Goal: Task Accomplishment & Management: Use online tool/utility

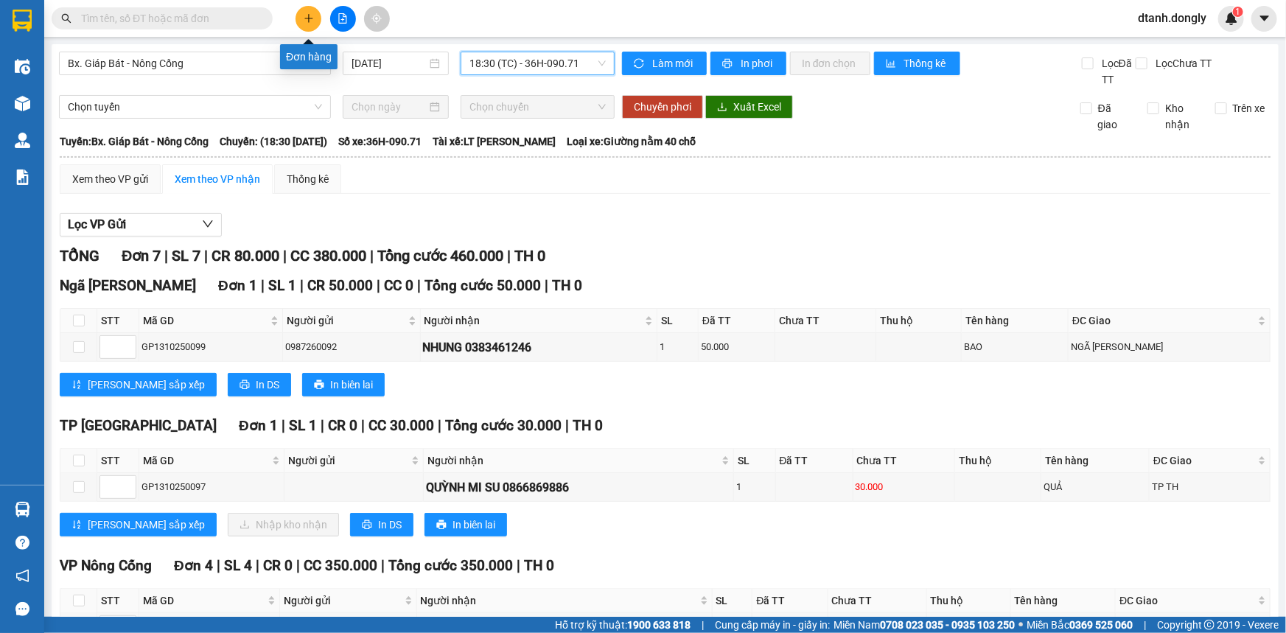
scroll to position [324, 0]
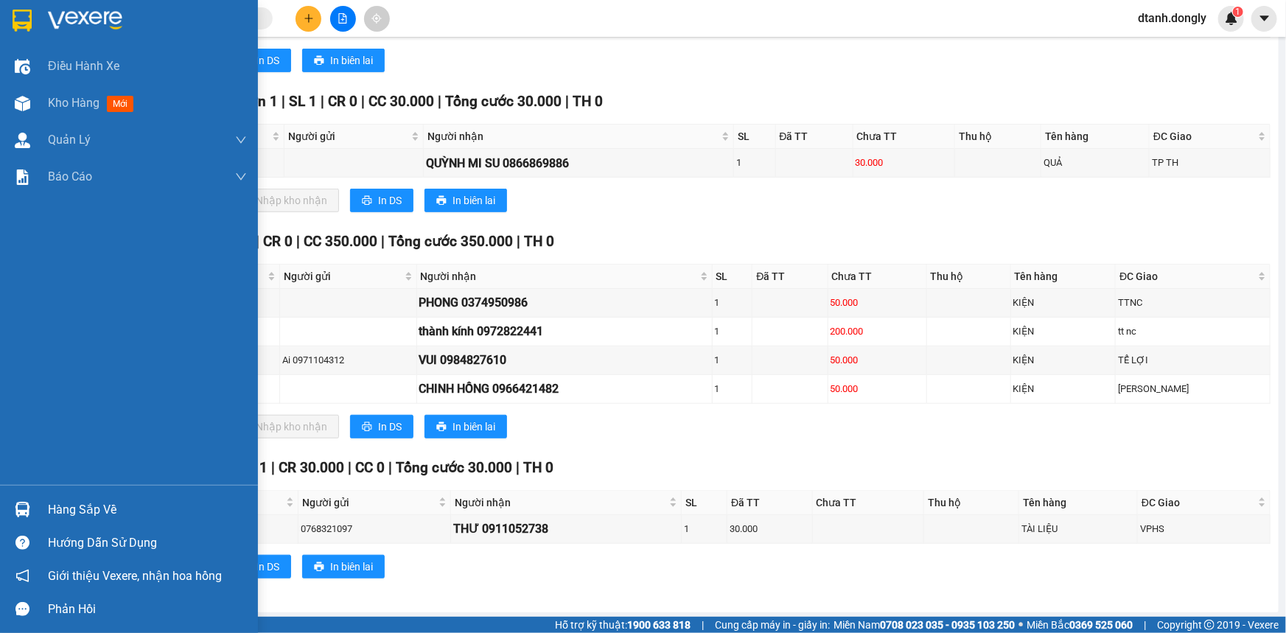
drag, startPoint x: 74, startPoint y: 109, endPoint x: 171, endPoint y: 46, distance: 116.1
click at [74, 108] on span "Kho hàng" at bounding box center [74, 103] width 52 height 14
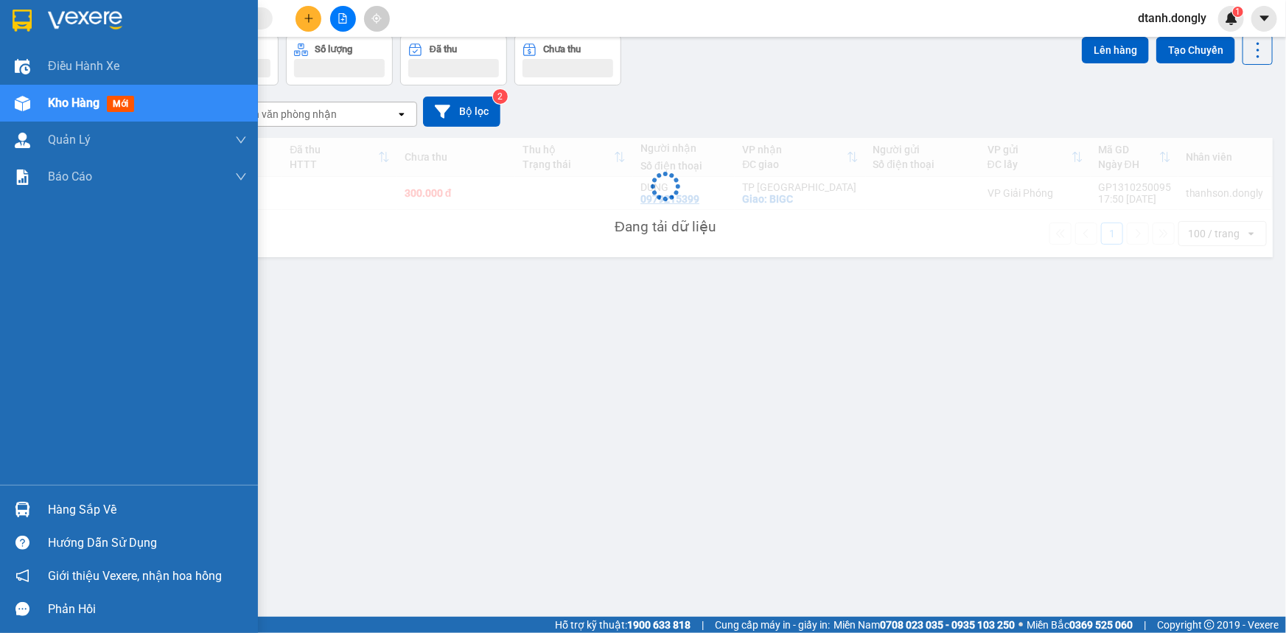
scroll to position [67, 0]
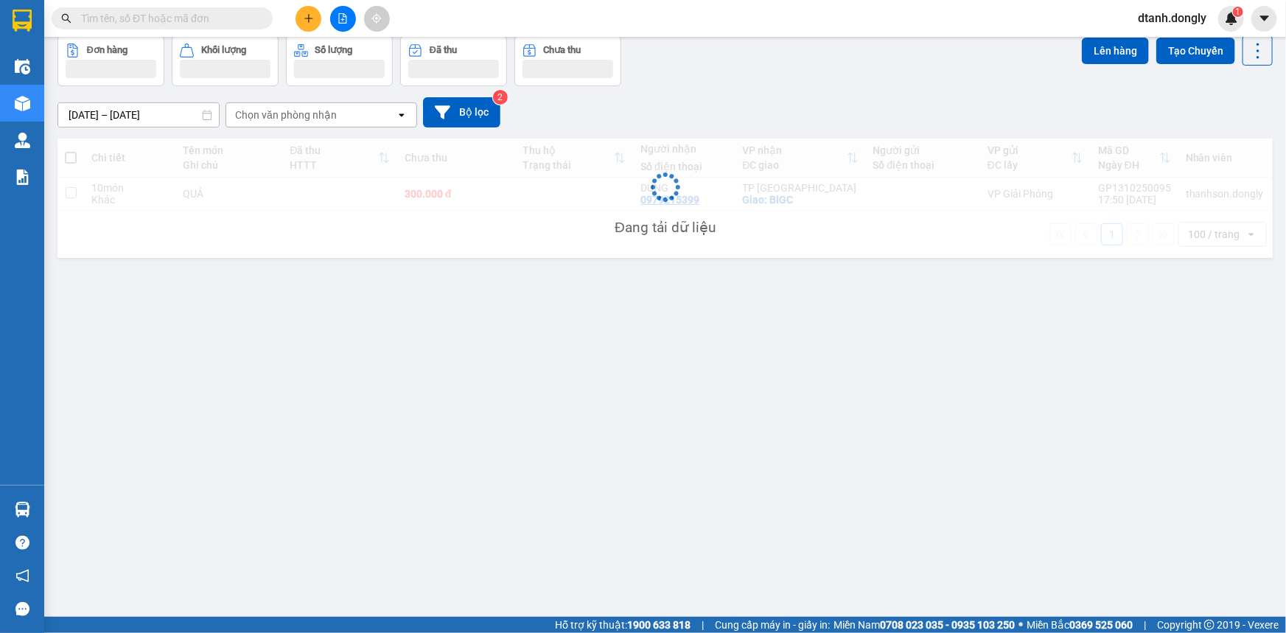
click at [304, 15] on icon "plus" at bounding box center [309, 18] width 10 height 10
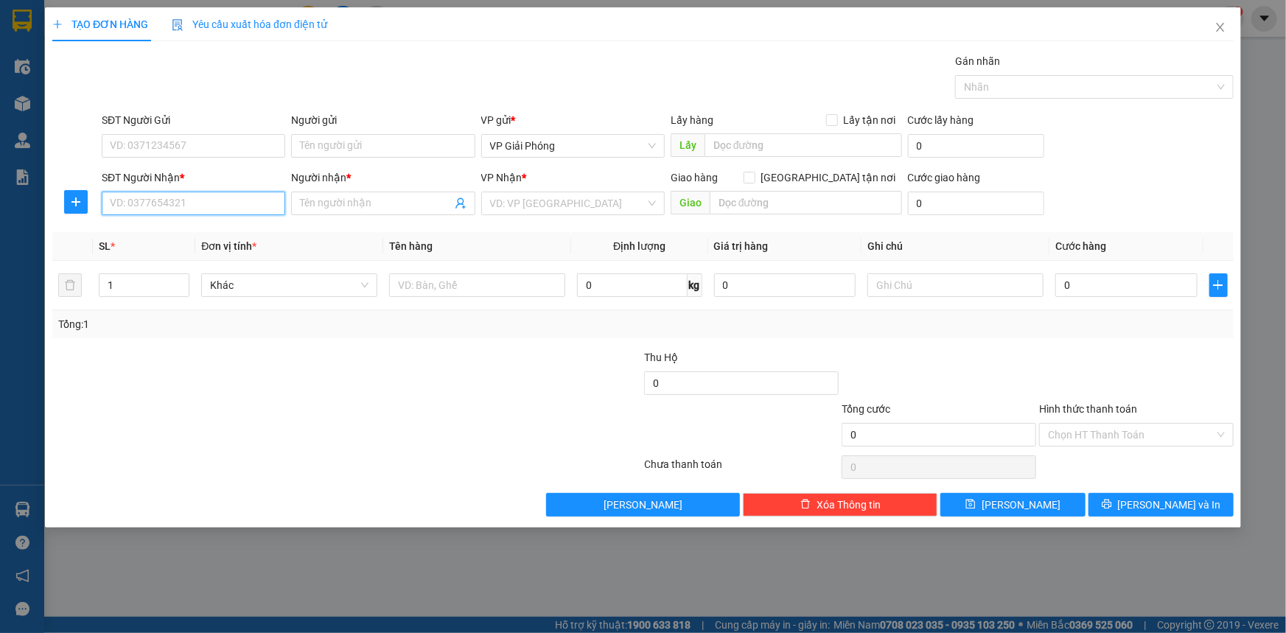
drag, startPoint x: 200, startPoint y: 204, endPoint x: 192, endPoint y: 201, distance: 7.9
click at [199, 204] on input "SĐT Người Nhận *" at bounding box center [193, 204] width 183 height 24
type input "0"
click at [139, 145] on input "SĐT Người Gửi" at bounding box center [193, 146] width 183 height 24
type input "0977667891"
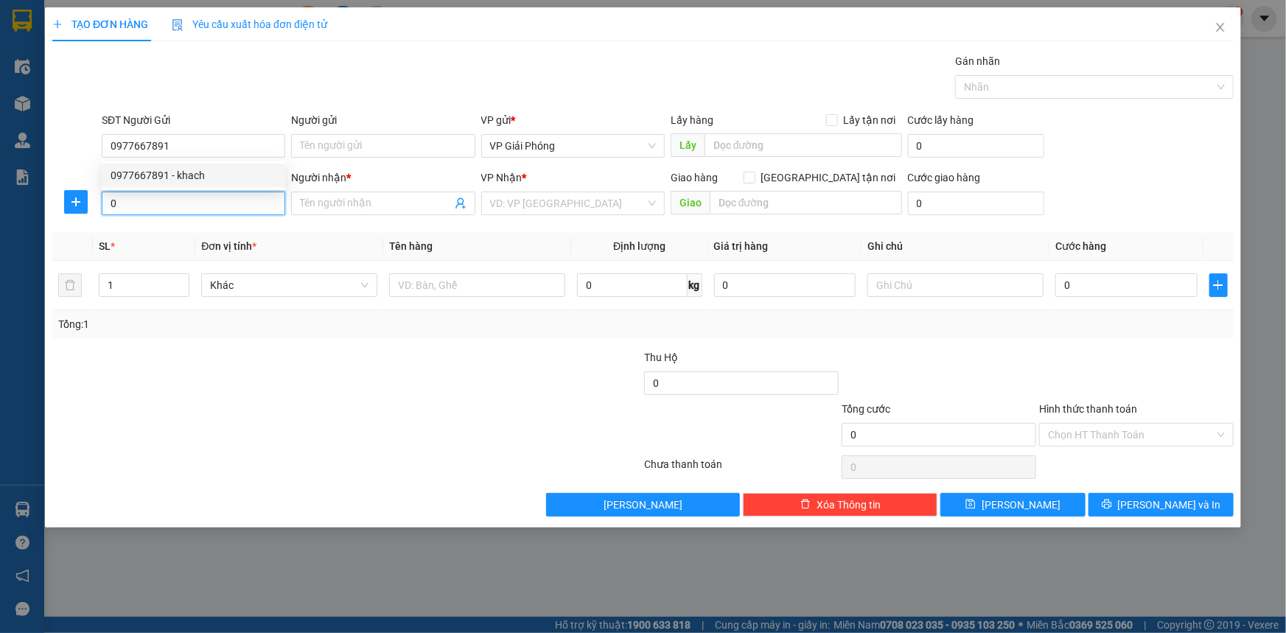
click at [148, 202] on input "0" at bounding box center [193, 204] width 183 height 24
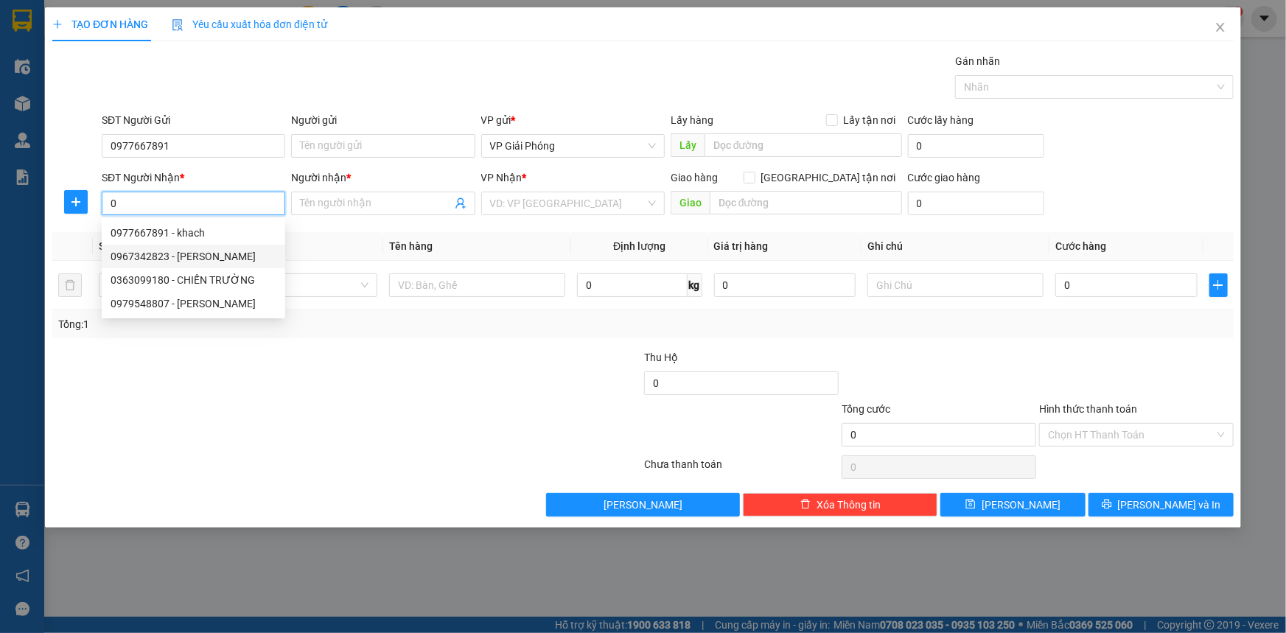
drag, startPoint x: 212, startPoint y: 260, endPoint x: 240, endPoint y: 258, distance: 27.4
click at [218, 260] on div "0967342823 - [PERSON_NAME]" at bounding box center [194, 256] width 166 height 16
type input "0967342823"
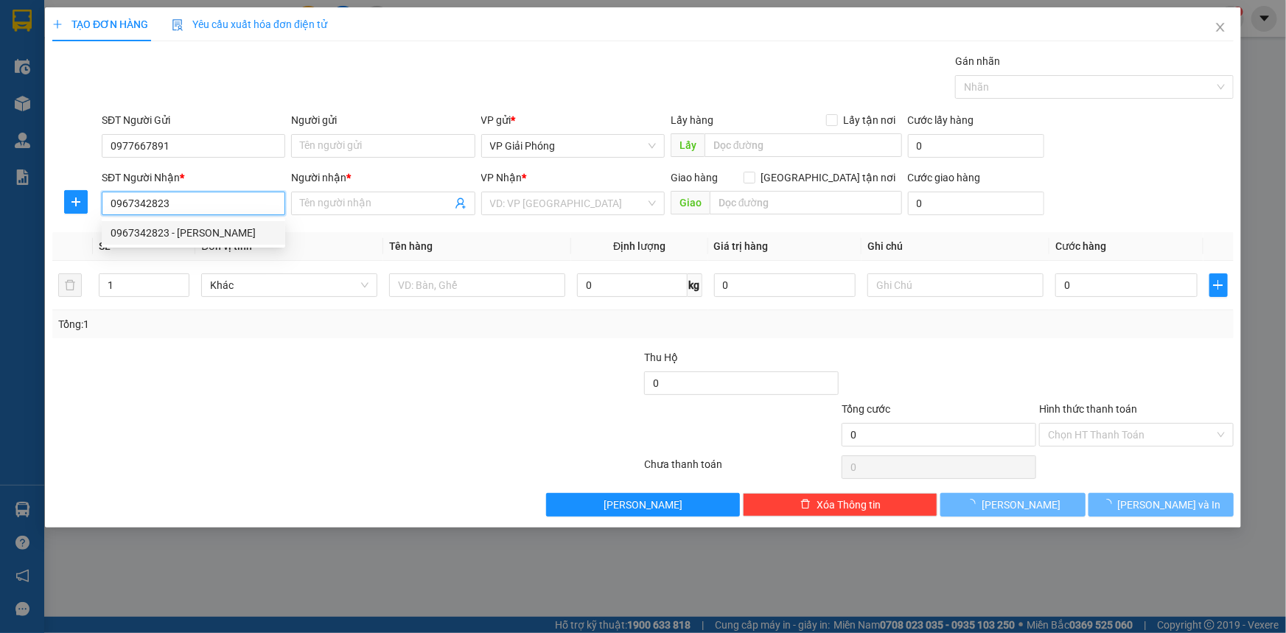
type input "GARA [PERSON_NAME]"
checkbox input "true"
type input "VPNC"
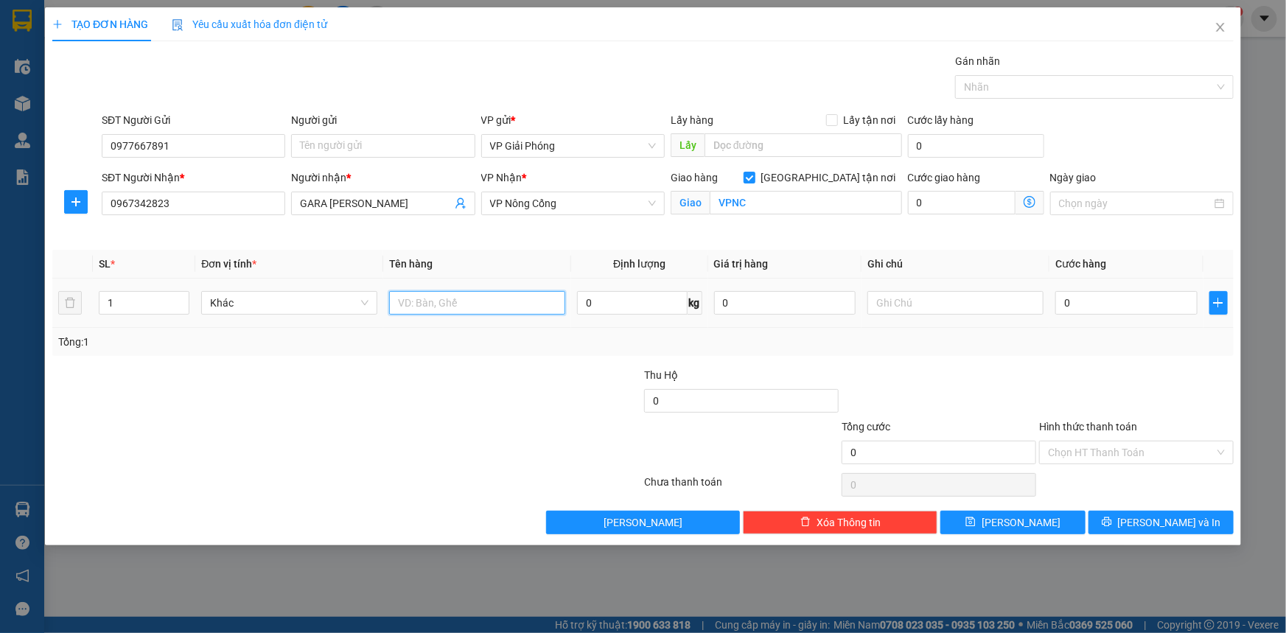
click at [413, 299] on input "text" at bounding box center [477, 303] width 176 height 24
type input "KIỆN"
click at [1100, 301] on input "0" at bounding box center [1126, 303] width 142 height 24
type input "5"
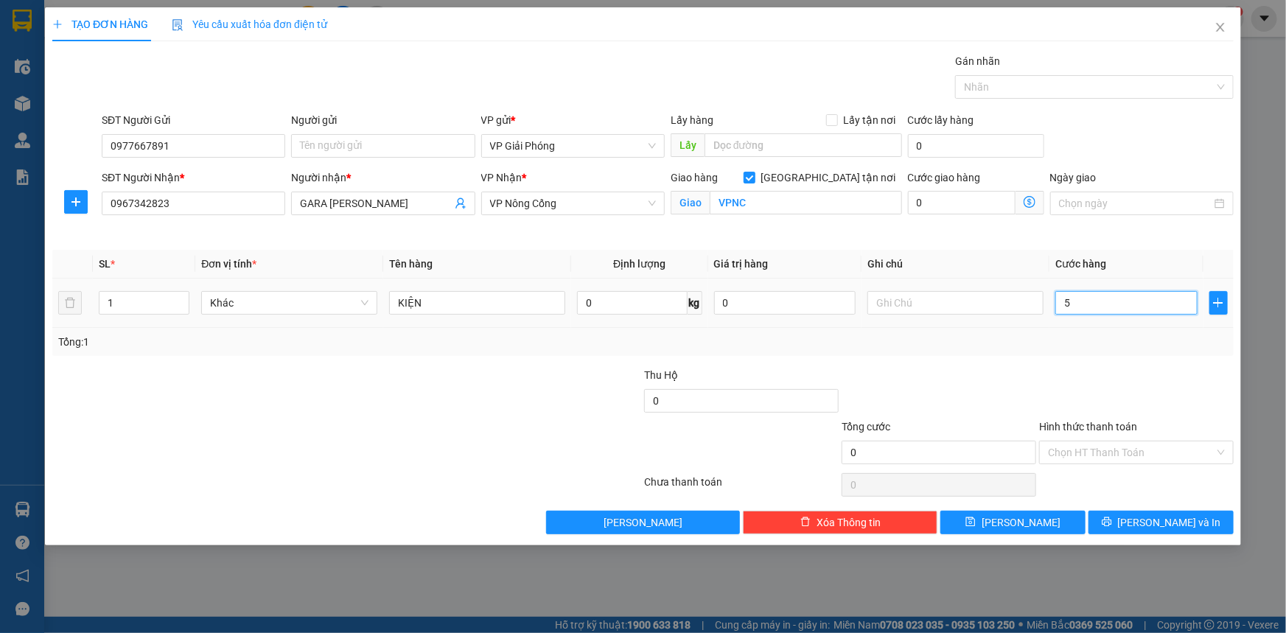
type input "5"
type input "50"
click at [1010, 87] on div at bounding box center [1087, 87] width 256 height 18
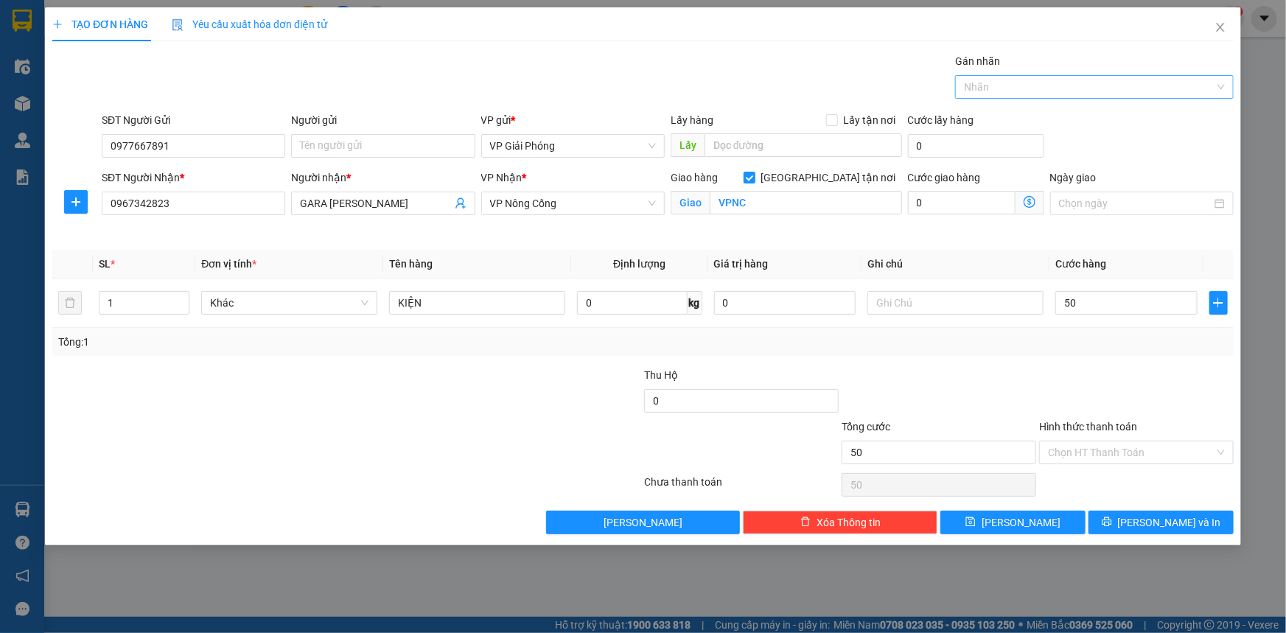
type input "50.000"
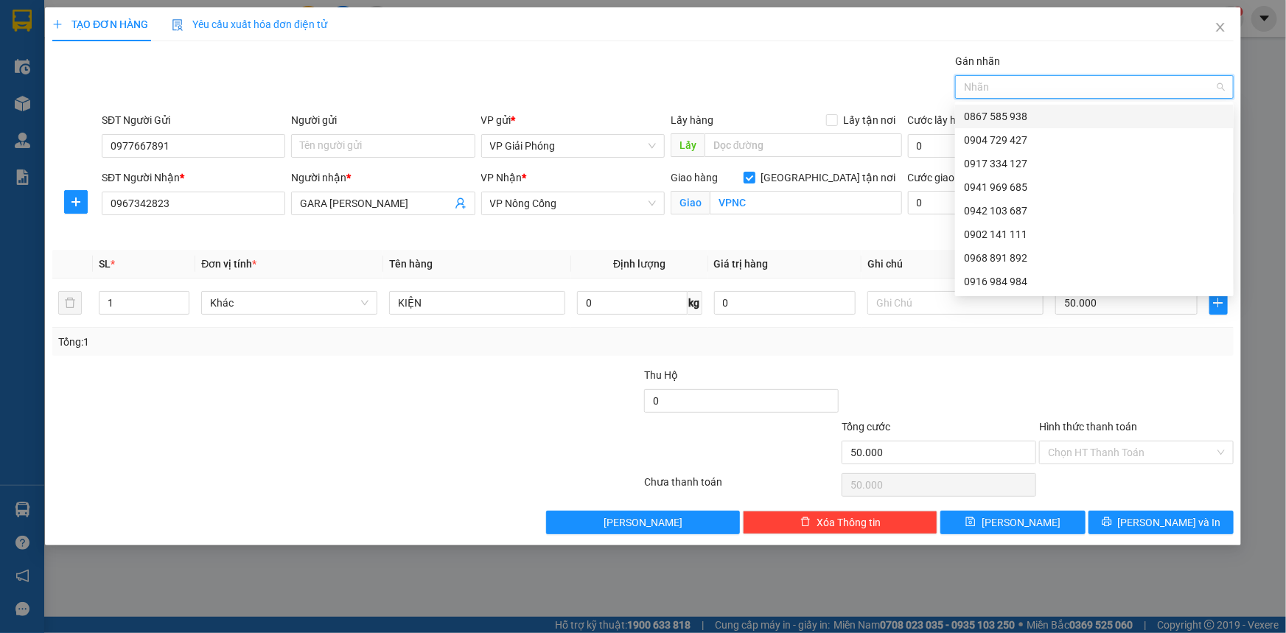
type input "7"
click at [1032, 136] on div "0904 729 427" at bounding box center [1094, 140] width 261 height 16
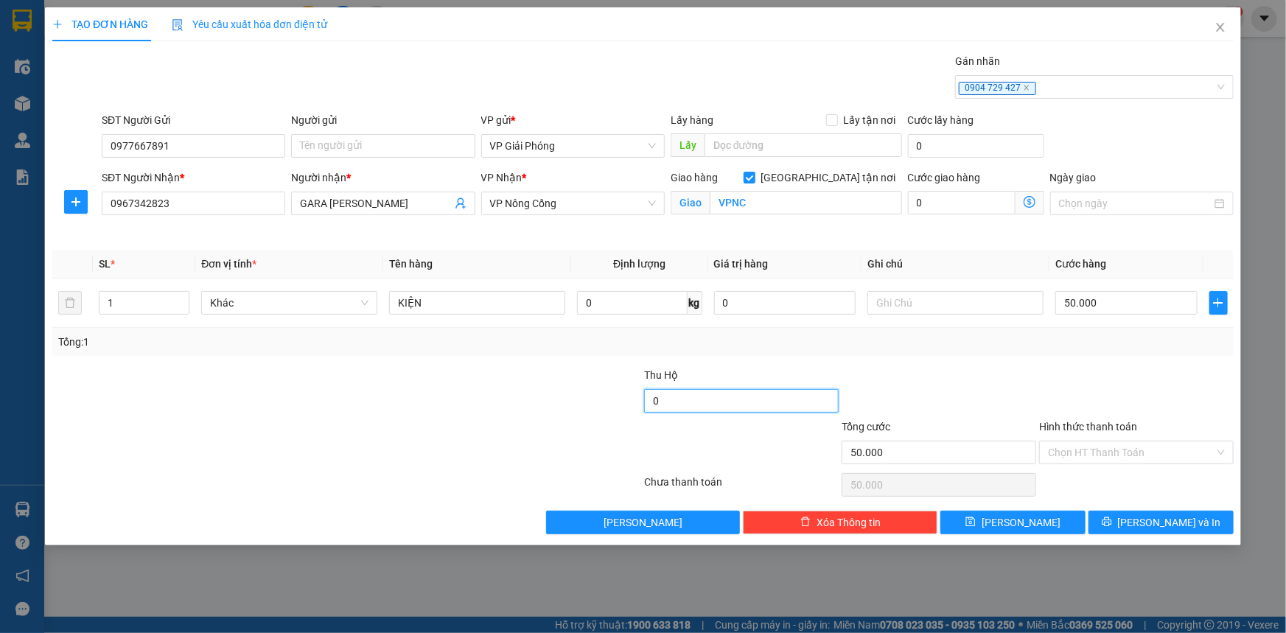
click at [683, 396] on input "0" at bounding box center [741, 401] width 195 height 24
type input "4.800.000"
click at [1143, 514] on button "[PERSON_NAME] và In" at bounding box center [1160, 523] width 145 height 24
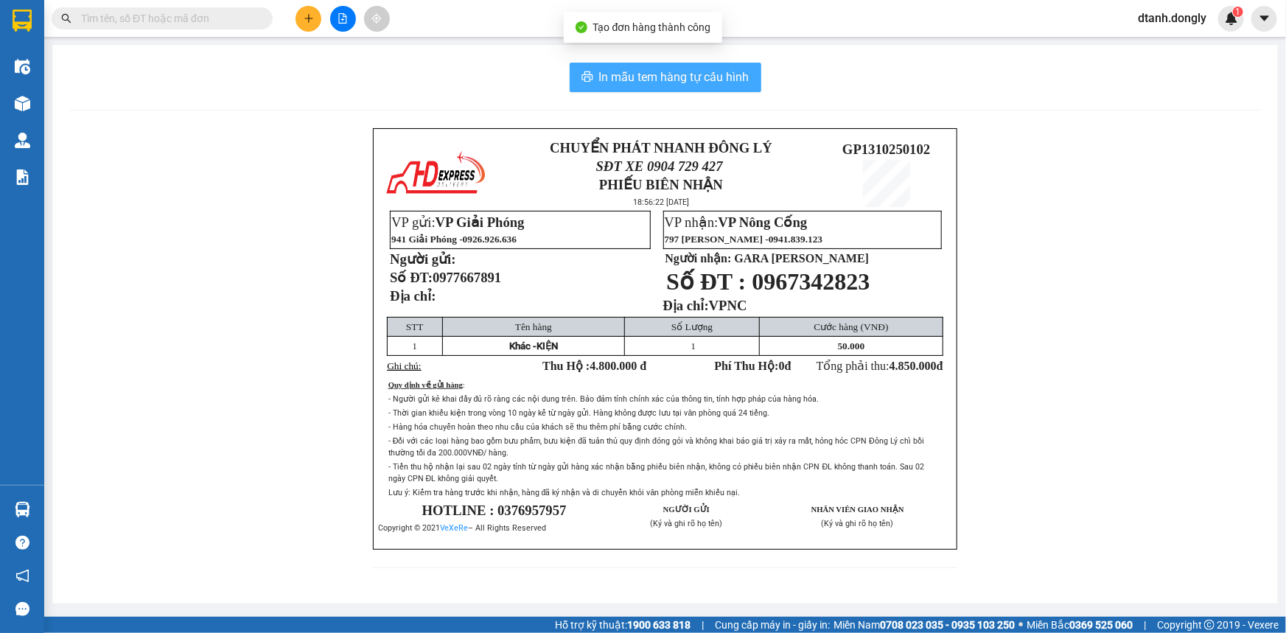
drag, startPoint x: 624, startPoint y: 82, endPoint x: 696, endPoint y: 81, distance: 71.5
click at [625, 82] on span "In mẫu tem hàng tự cấu hình" at bounding box center [674, 77] width 150 height 18
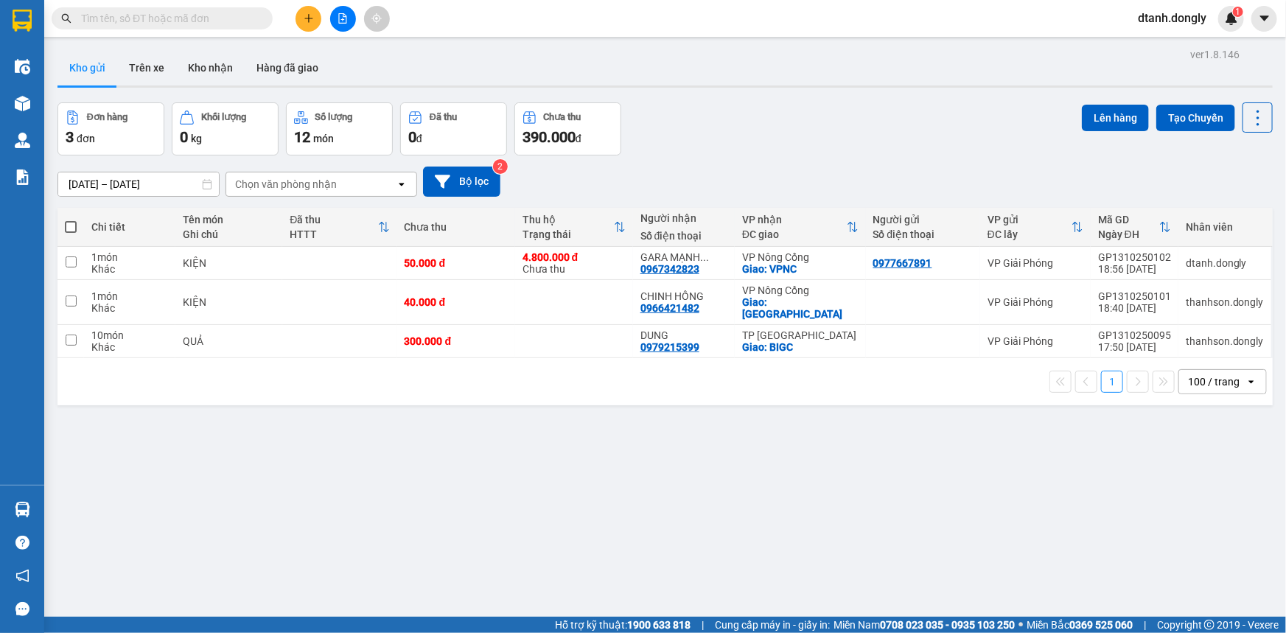
click at [71, 223] on span at bounding box center [71, 227] width 12 height 12
click at [71, 220] on input "checkbox" at bounding box center [71, 220] width 0 height 0
checkbox input "true"
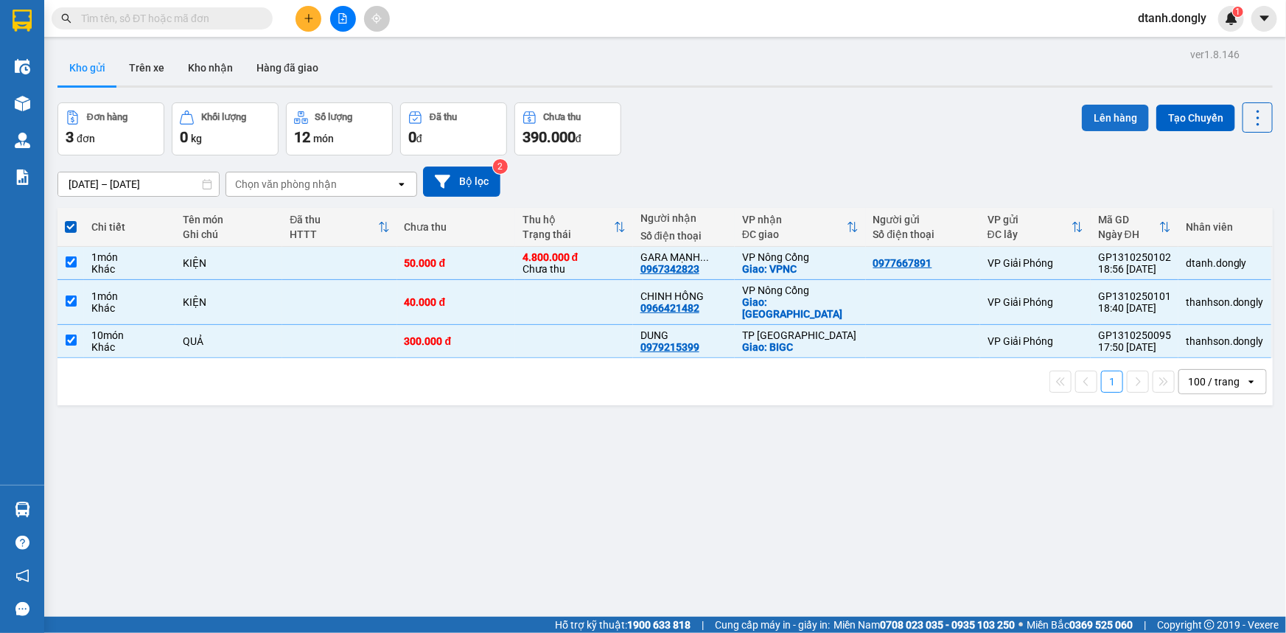
click at [1102, 115] on button "Lên hàng" at bounding box center [1115, 118] width 67 height 27
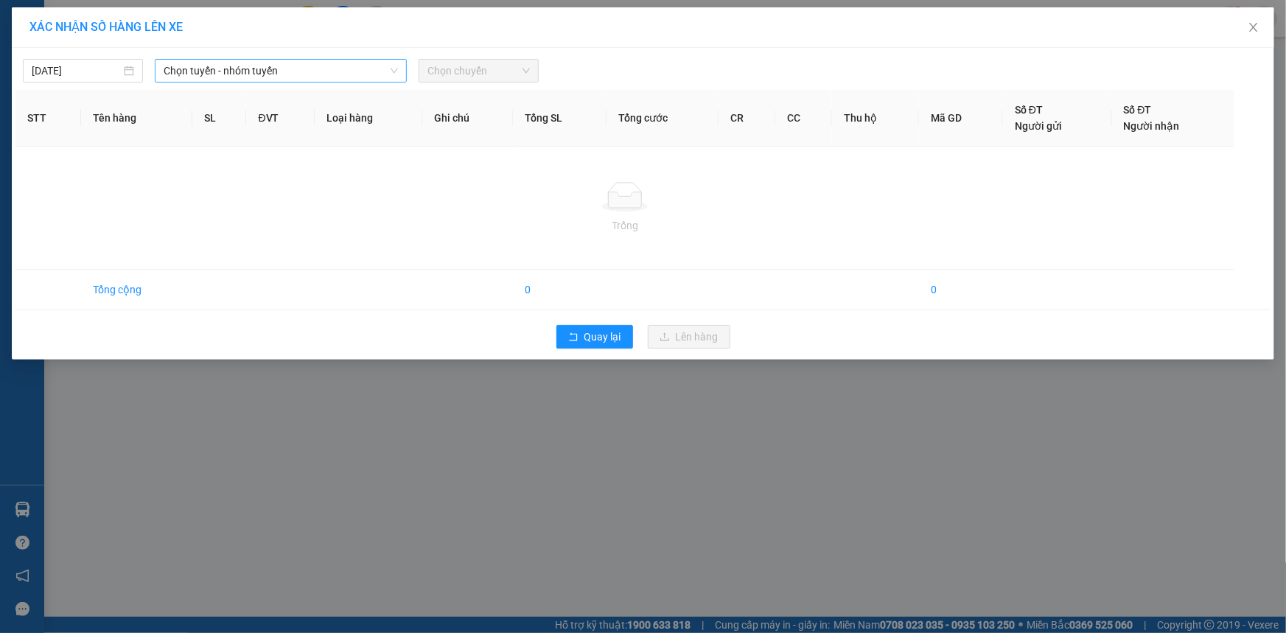
click at [308, 80] on span "Chọn tuyến - nhóm tuyến" at bounding box center [281, 71] width 234 height 22
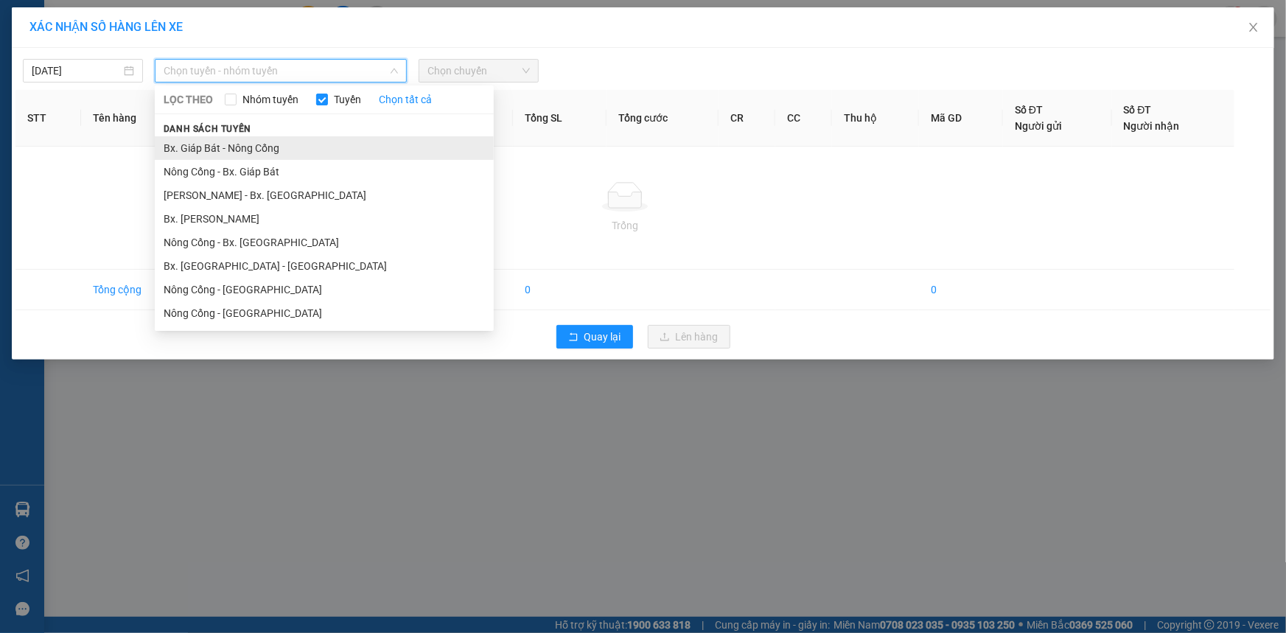
click at [312, 150] on li "Bx. Giáp Bát - Nông Cống" at bounding box center [324, 148] width 339 height 24
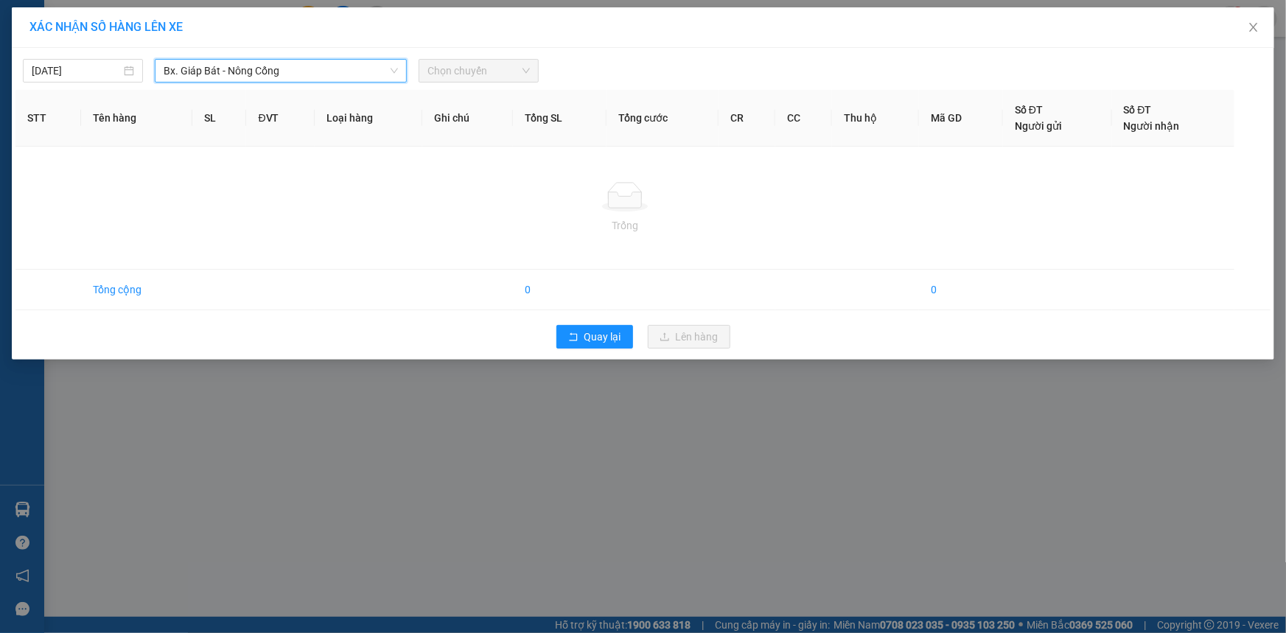
click at [459, 68] on span "Chọn chuyến" at bounding box center [478, 71] width 102 height 22
click at [493, 68] on span "Chọn chuyến" at bounding box center [478, 71] width 102 height 22
click at [481, 73] on span "Chọn chuyến" at bounding box center [478, 71] width 102 height 22
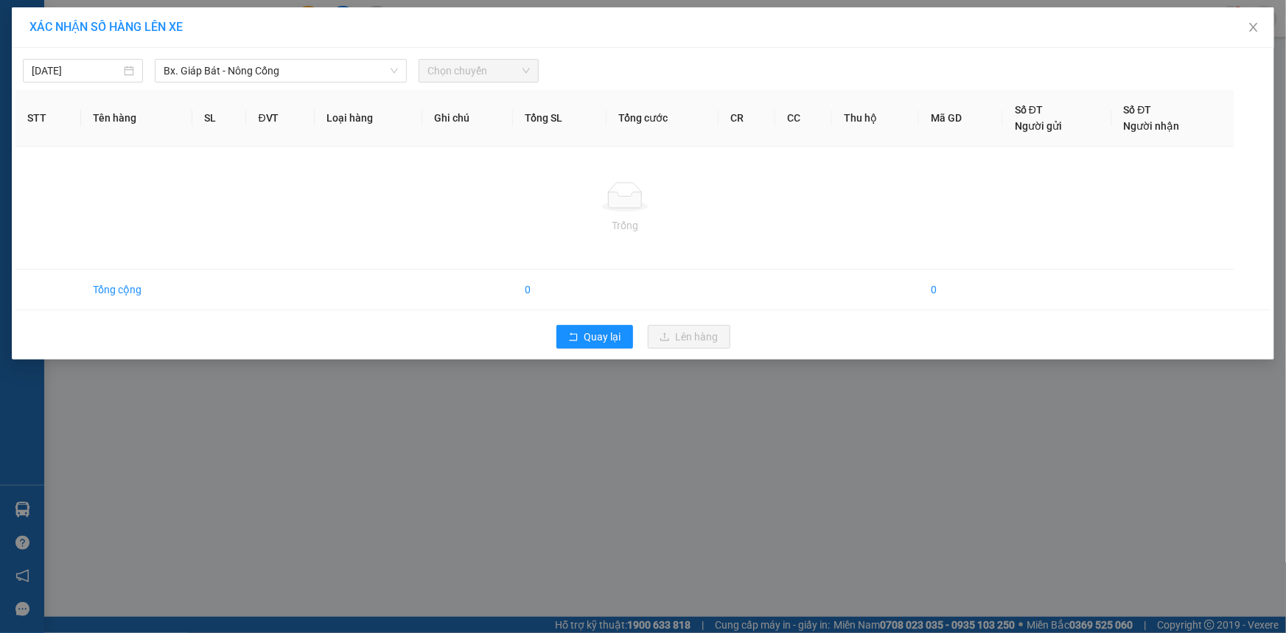
click at [709, 542] on div "XÁC NHẬN SỐ HÀNG LÊN XE [DATE] Bx. Giáp Bát - Nông Cống LỌC THEO Nhóm tuyến Tuy…" at bounding box center [643, 316] width 1286 height 633
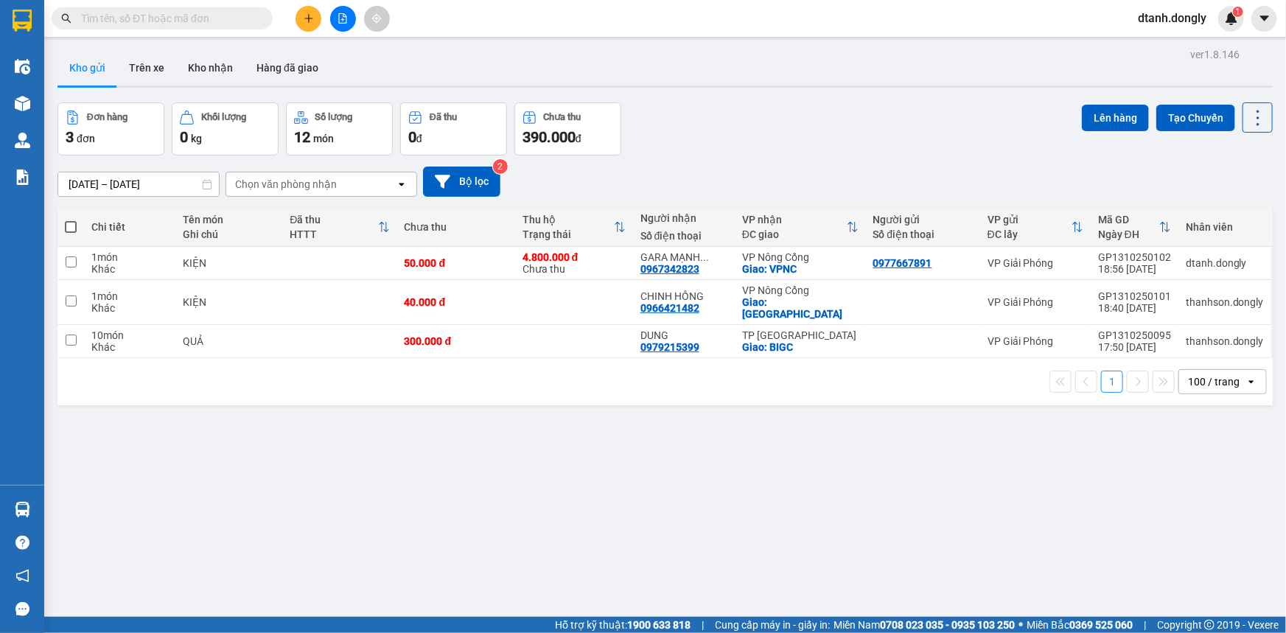
click at [68, 229] on span at bounding box center [71, 227] width 12 height 12
click at [71, 220] on input "checkbox" at bounding box center [71, 220] width 0 height 0
checkbox input "true"
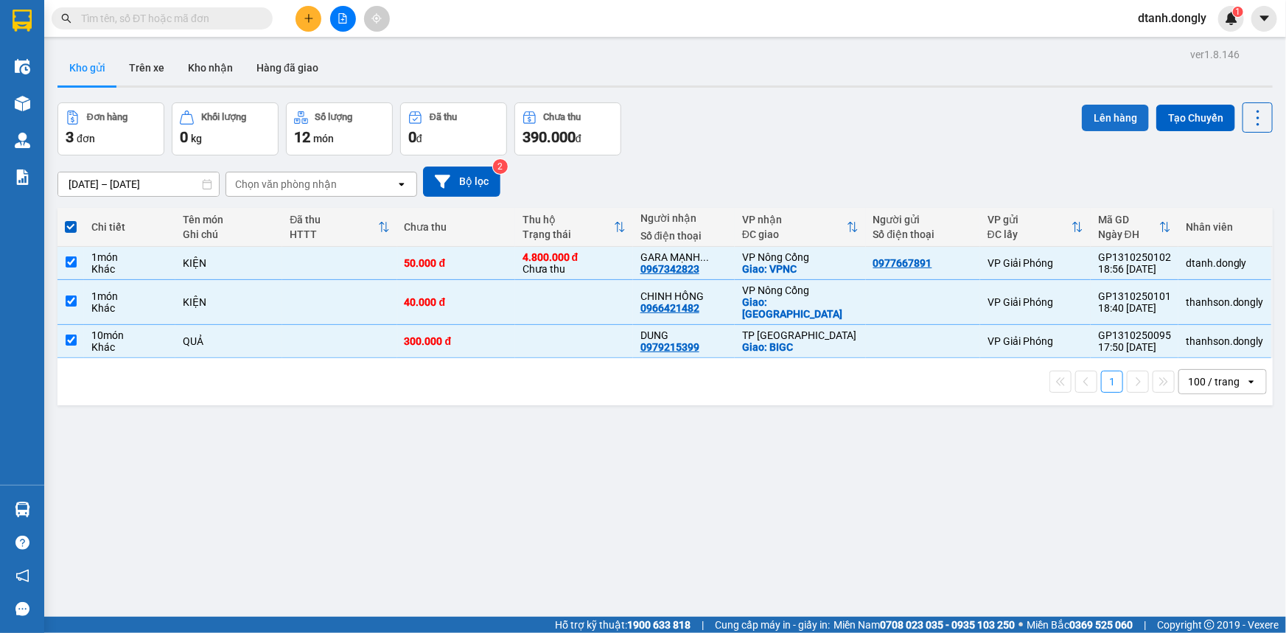
click at [1097, 116] on button "Lên hàng" at bounding box center [1115, 118] width 67 height 27
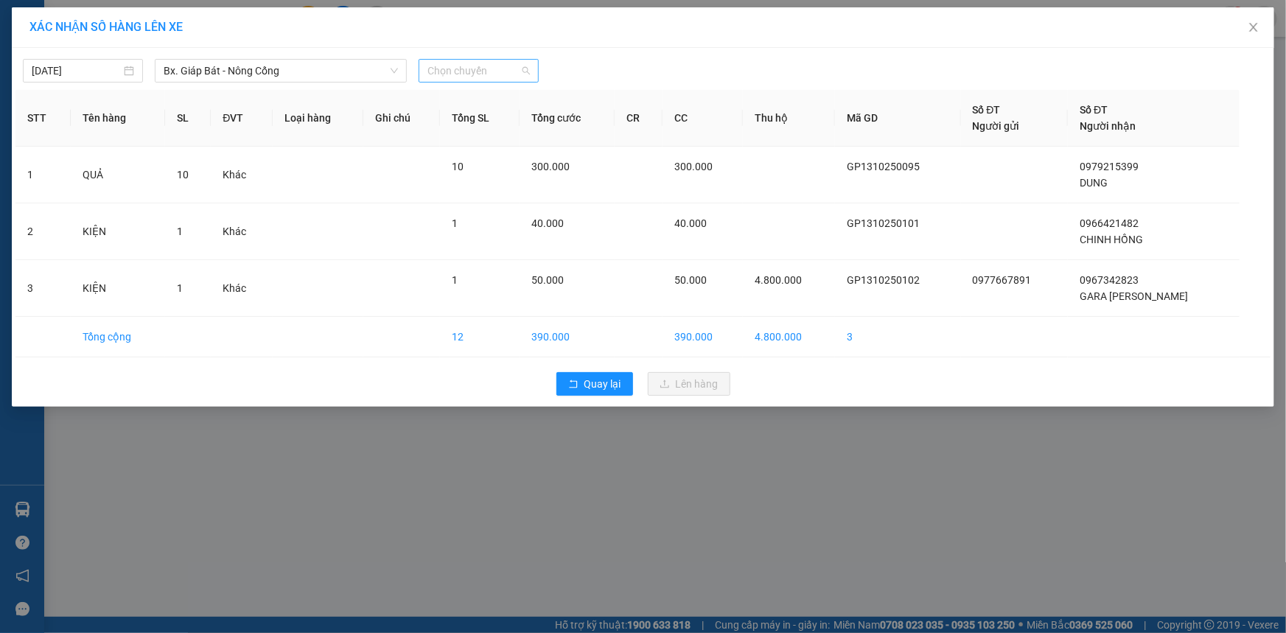
click at [494, 69] on span "Chọn chuyến" at bounding box center [478, 71] width 102 height 22
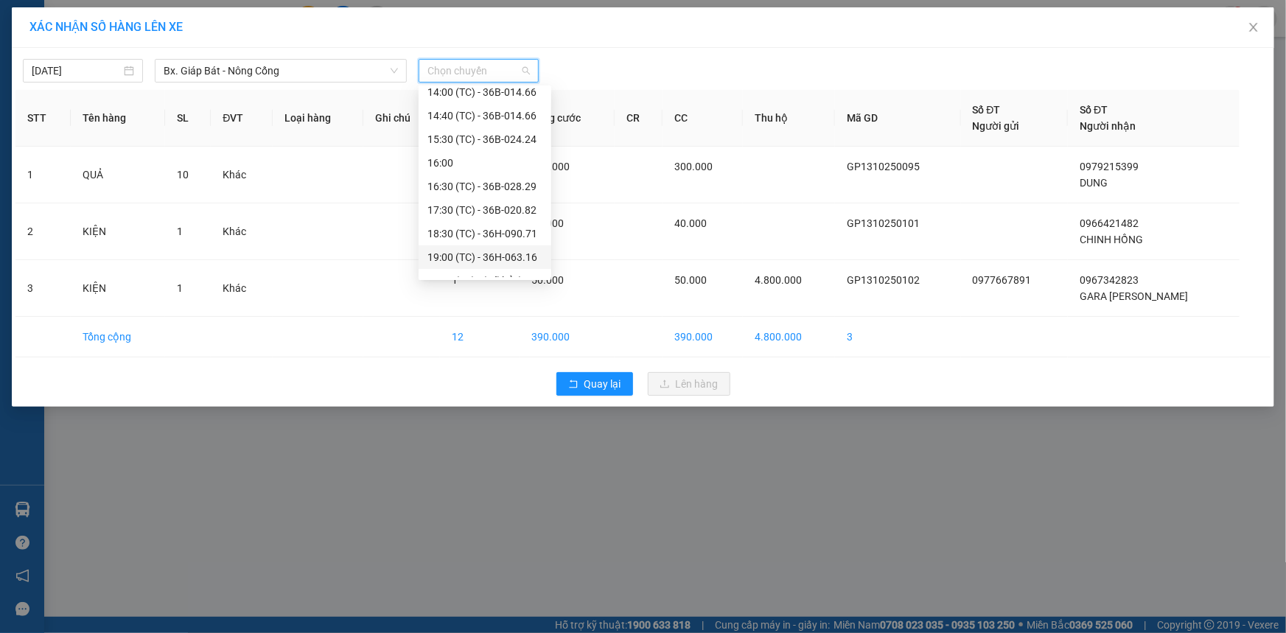
scroll to position [282, 0]
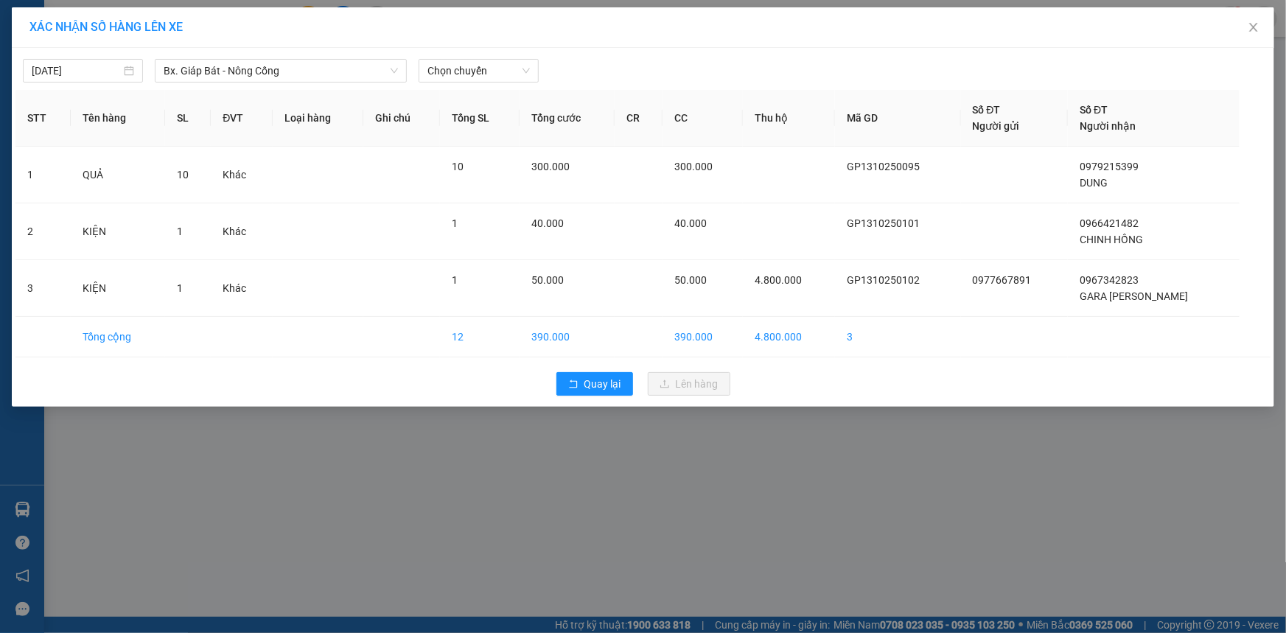
click at [523, 486] on div "XÁC NHẬN SỐ HÀNG LÊN XE [DATE] Bx. Giáp Bát - Nông Cống Chọn chuyến STT Tên hàn…" at bounding box center [643, 316] width 1286 height 633
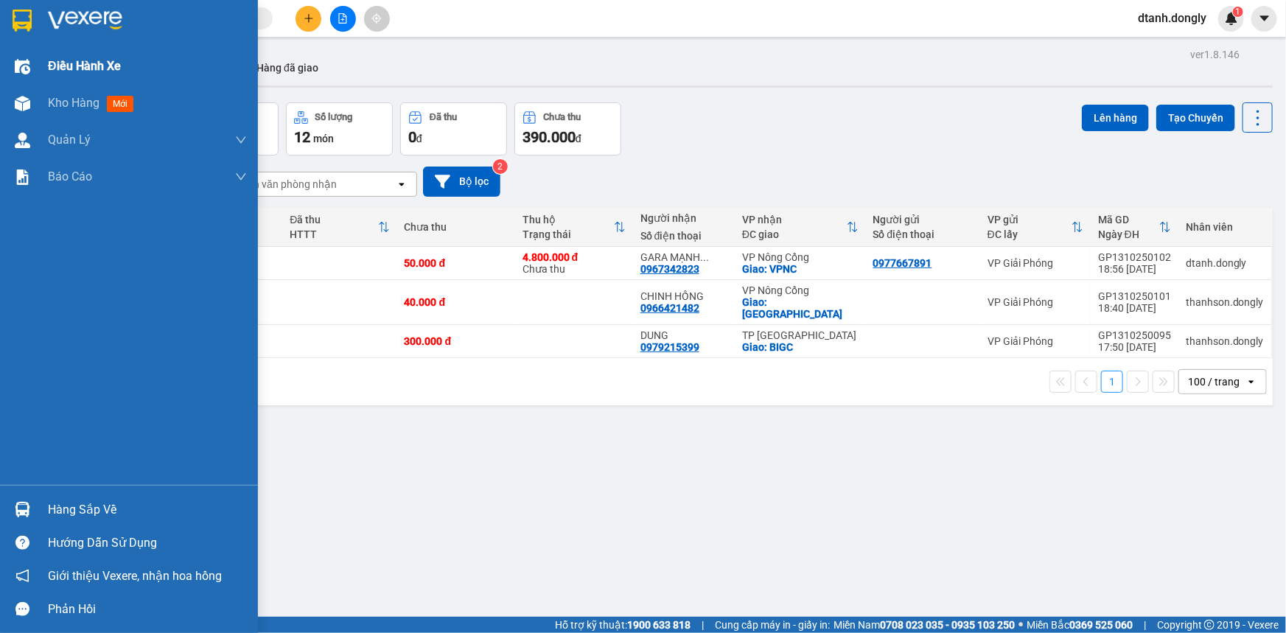
click at [92, 60] on span "Điều hành xe" at bounding box center [84, 66] width 73 height 18
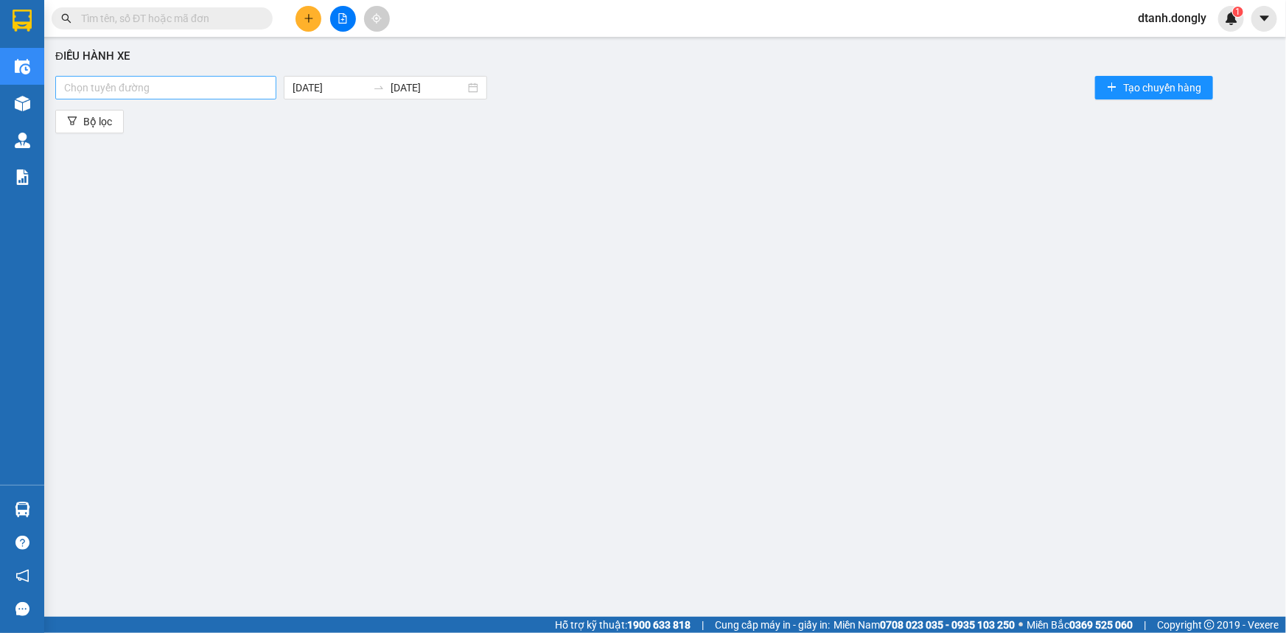
click at [228, 87] on div at bounding box center [166, 88] width 214 height 18
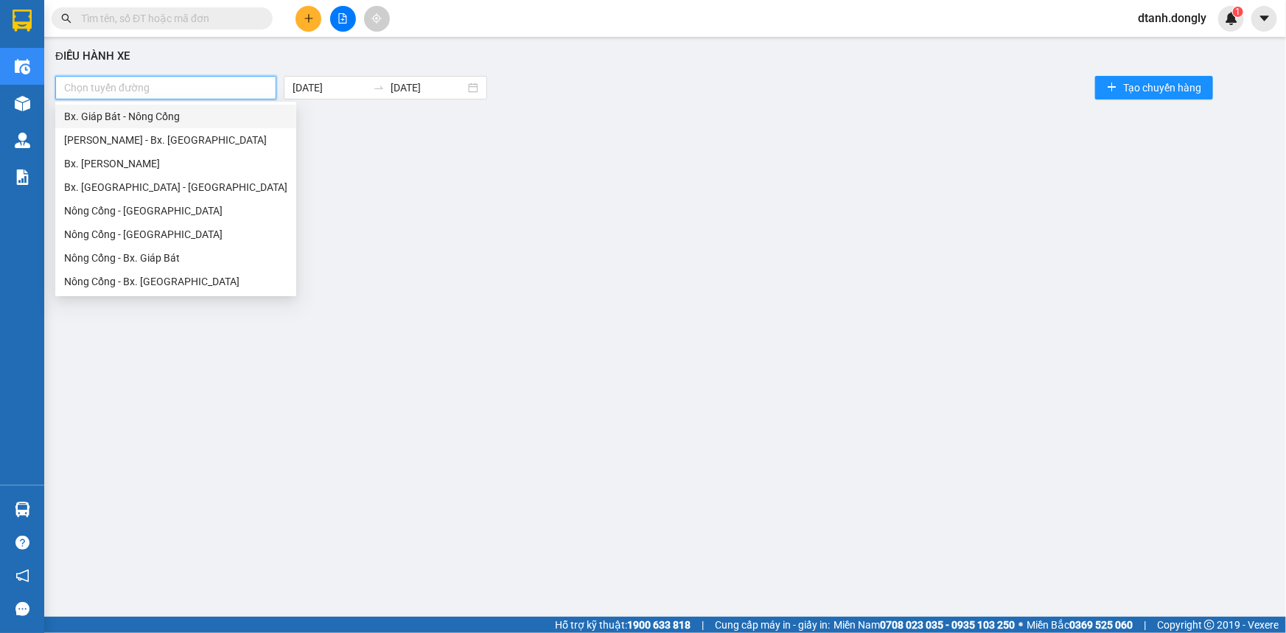
click at [212, 118] on div "Bx. Giáp Bát - Nông Cống" at bounding box center [175, 116] width 223 height 16
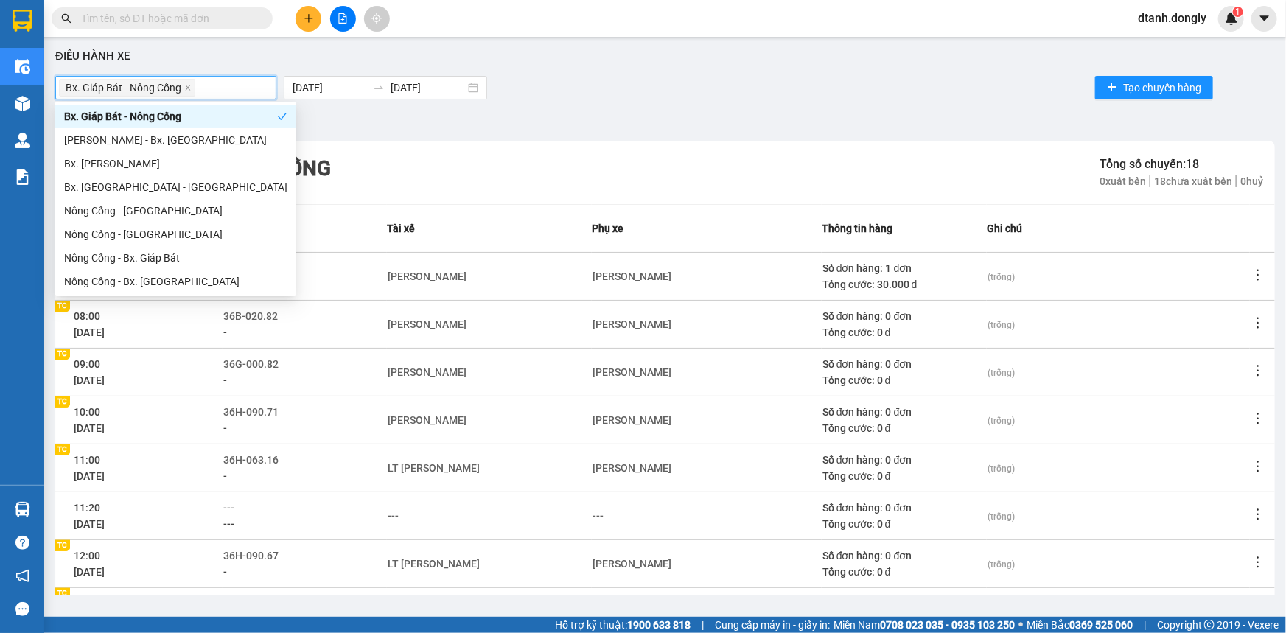
scroll to position [196, 0]
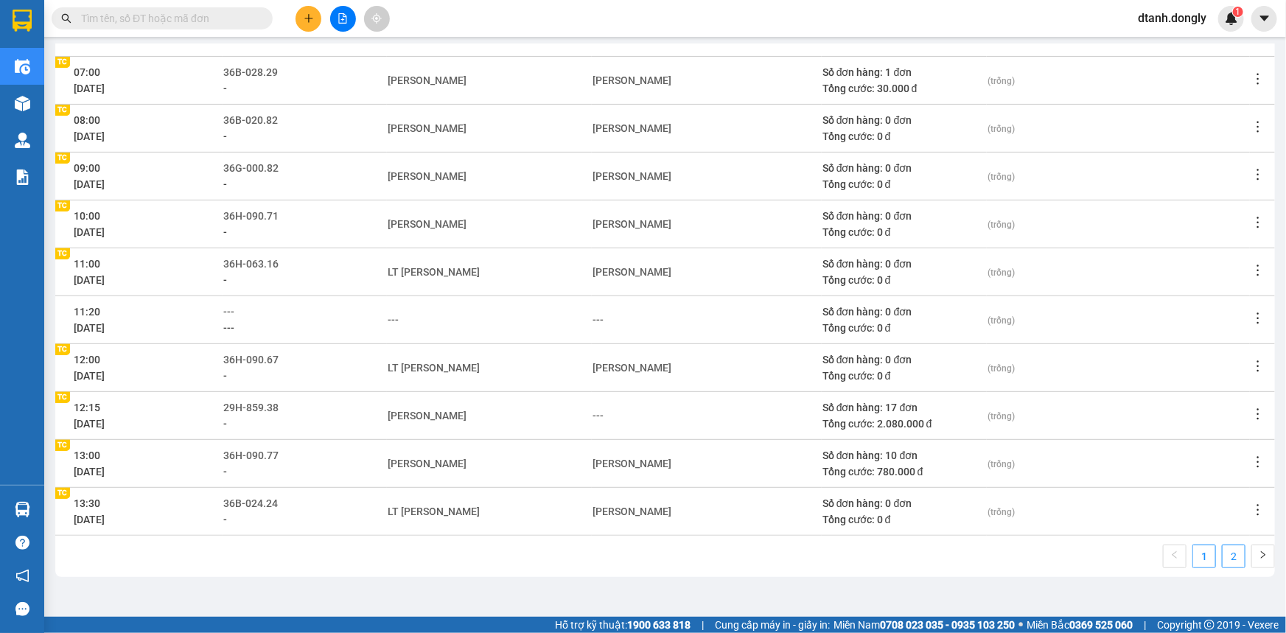
click at [1223, 553] on link "2" at bounding box center [1234, 556] width 22 height 22
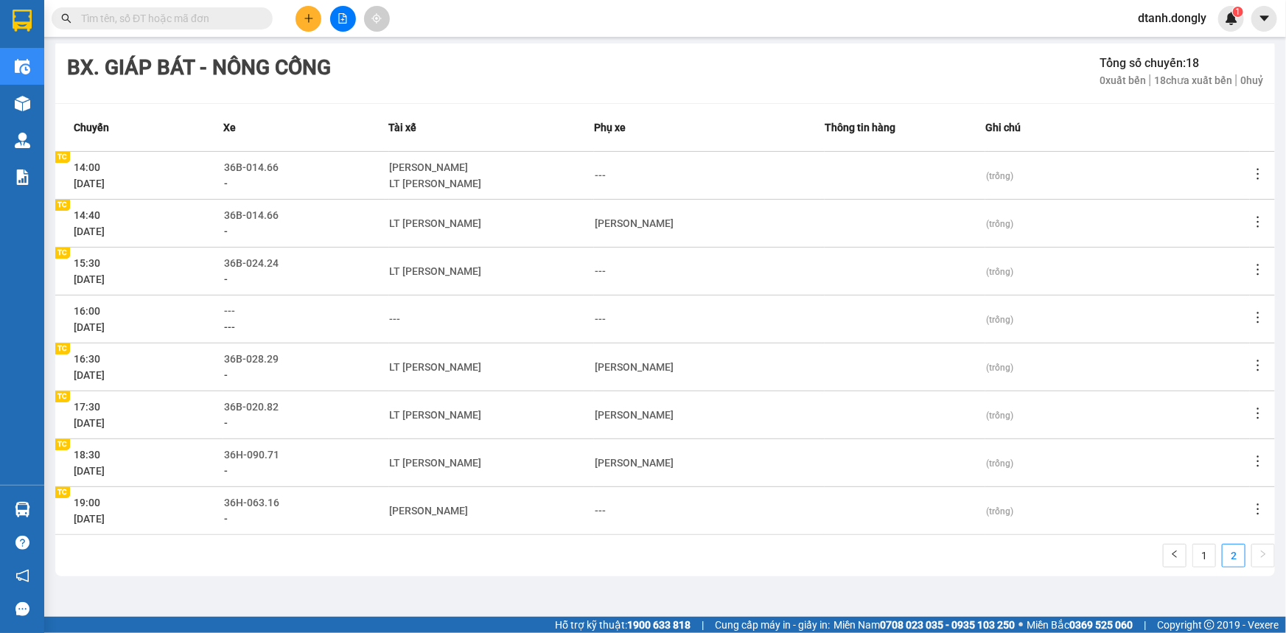
scroll to position [100, 0]
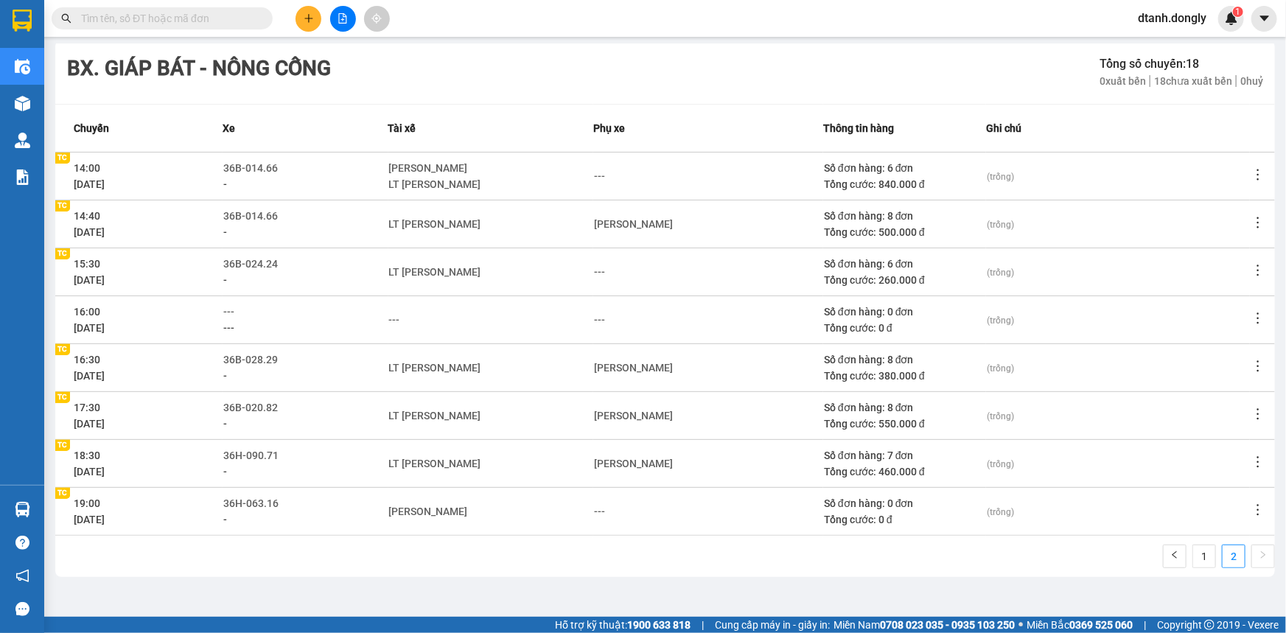
click at [90, 502] on span "19:00" at bounding box center [87, 503] width 27 height 12
click at [91, 501] on span "19:00" at bounding box center [87, 503] width 27 height 12
click at [329, 512] on div "-" at bounding box center [305, 519] width 164 height 16
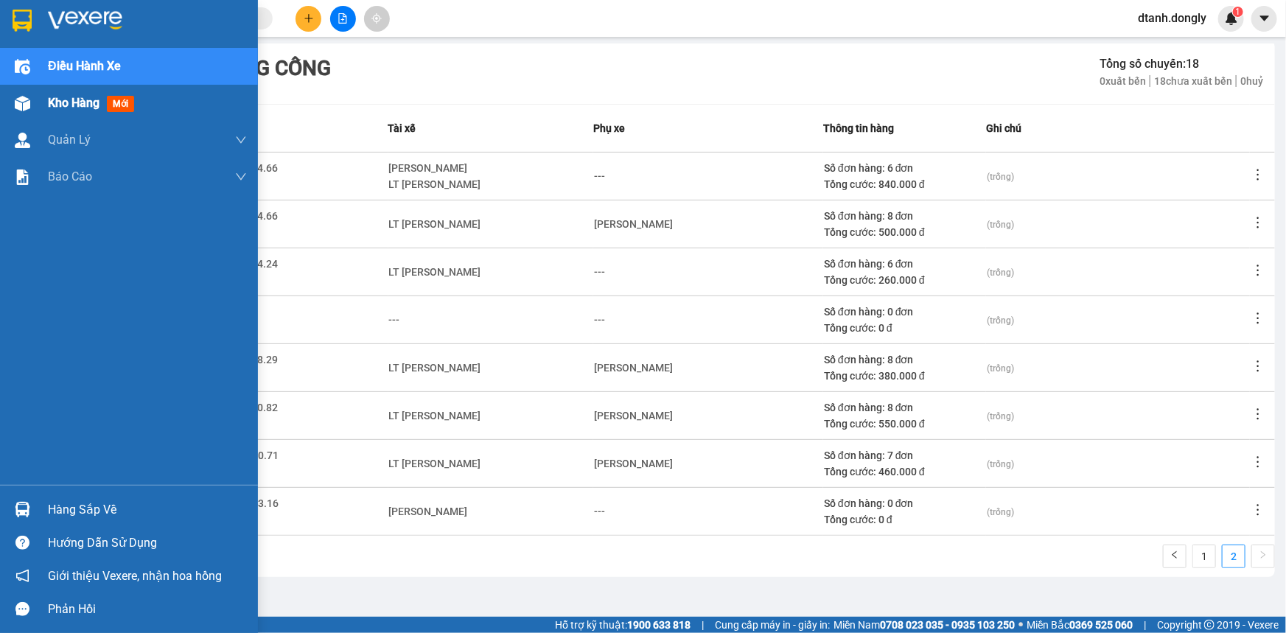
click at [63, 97] on span "Kho hàng" at bounding box center [74, 103] width 52 height 14
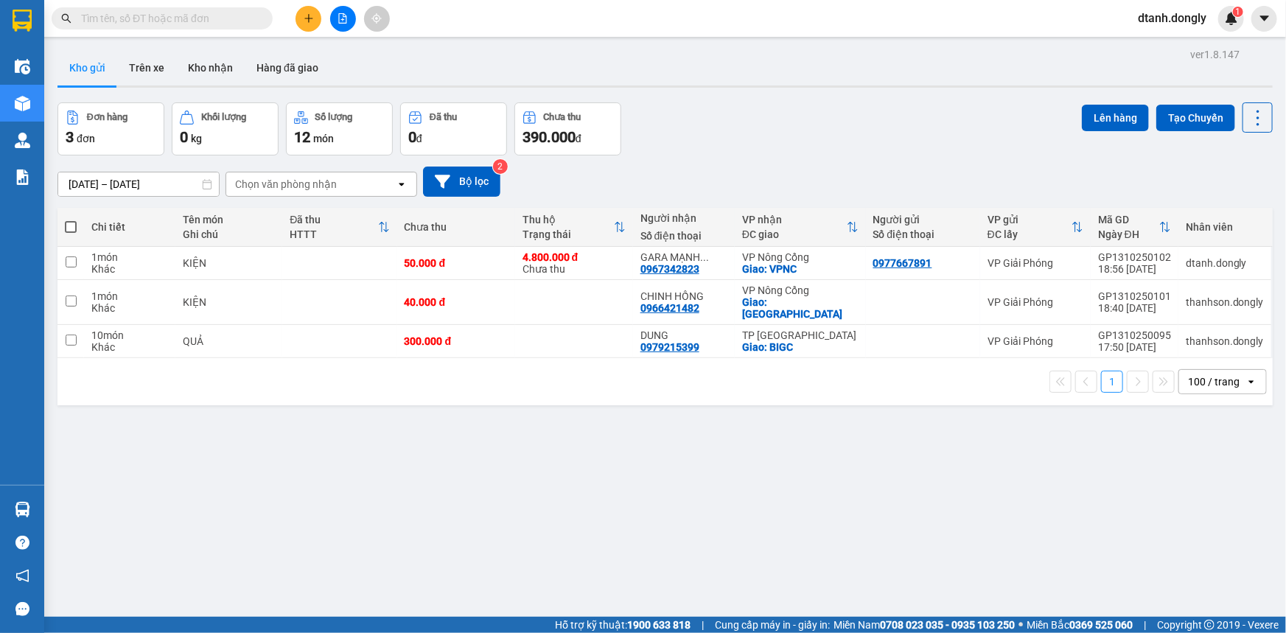
drag, startPoint x: 70, startPoint y: 225, endPoint x: 102, endPoint y: 220, distance: 32.1
click at [74, 224] on span at bounding box center [71, 227] width 12 height 12
click at [71, 220] on input "checkbox" at bounding box center [71, 220] width 0 height 0
checkbox input "true"
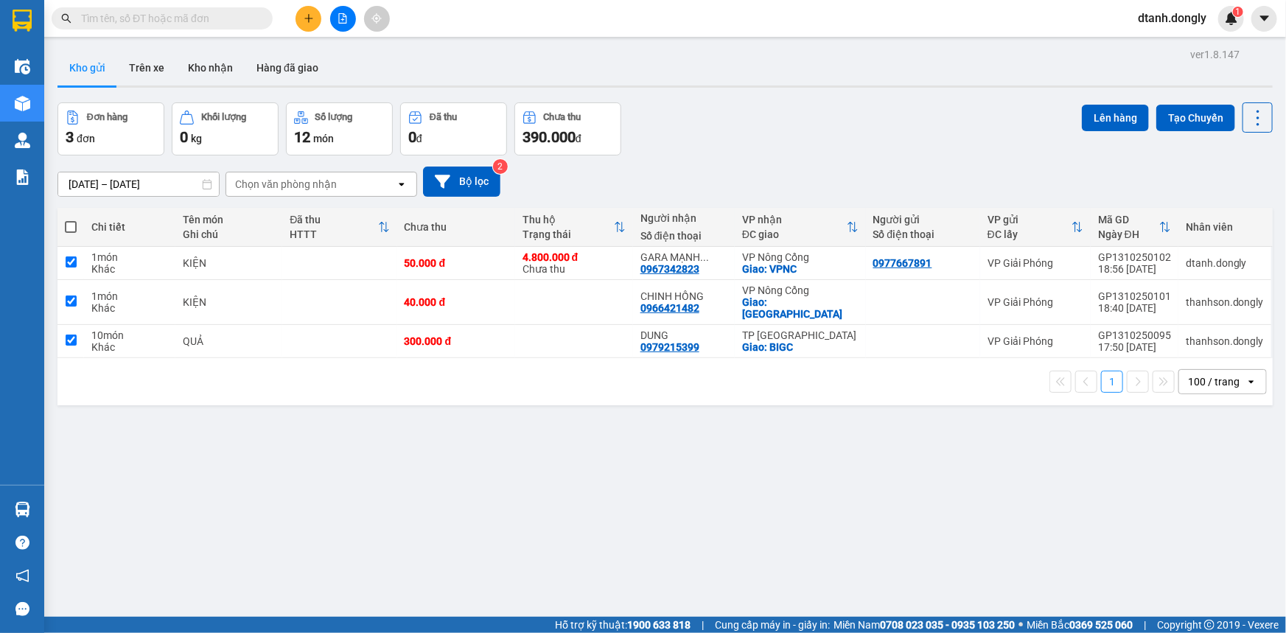
checkbox input "true"
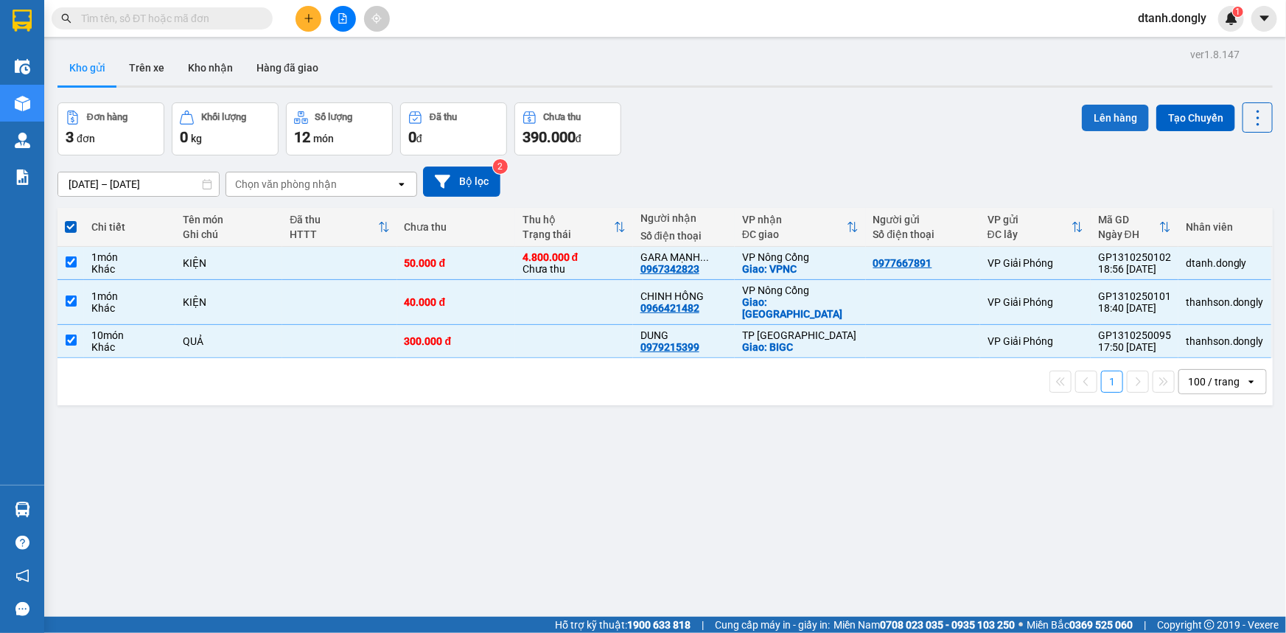
click at [1101, 121] on button "Lên hàng" at bounding box center [1115, 118] width 67 height 27
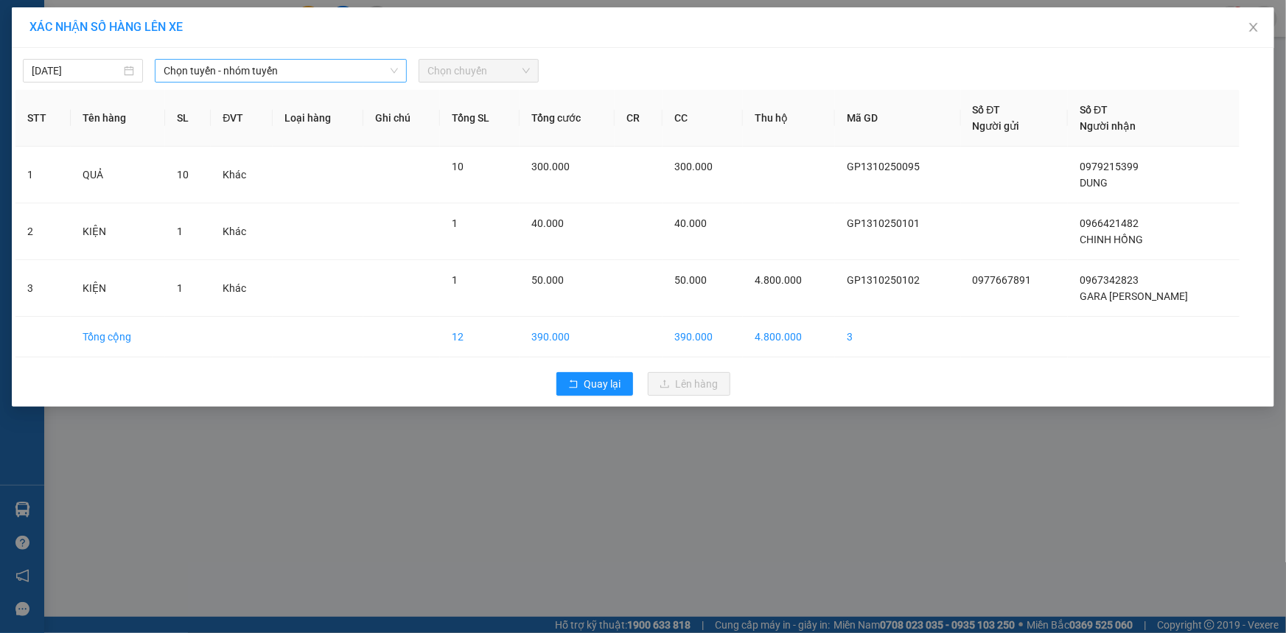
click at [329, 66] on span "Chọn tuyến - nhóm tuyến" at bounding box center [281, 71] width 234 height 22
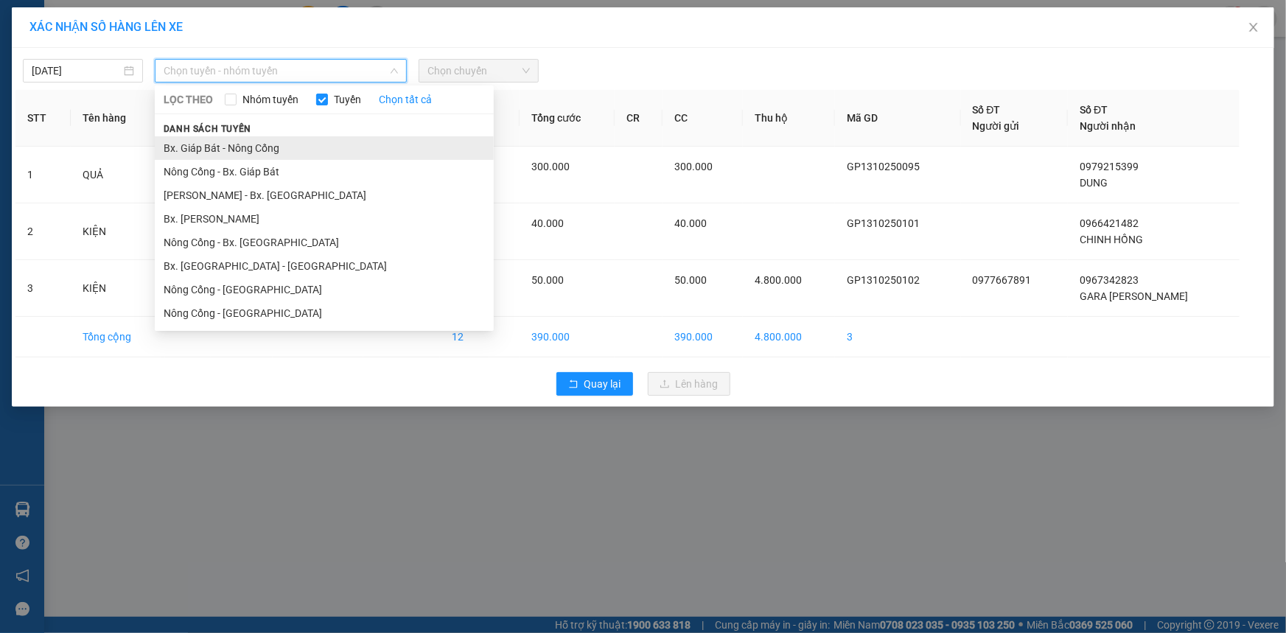
click at [332, 144] on li "Bx. Giáp Bát - Nông Cống" at bounding box center [324, 148] width 339 height 24
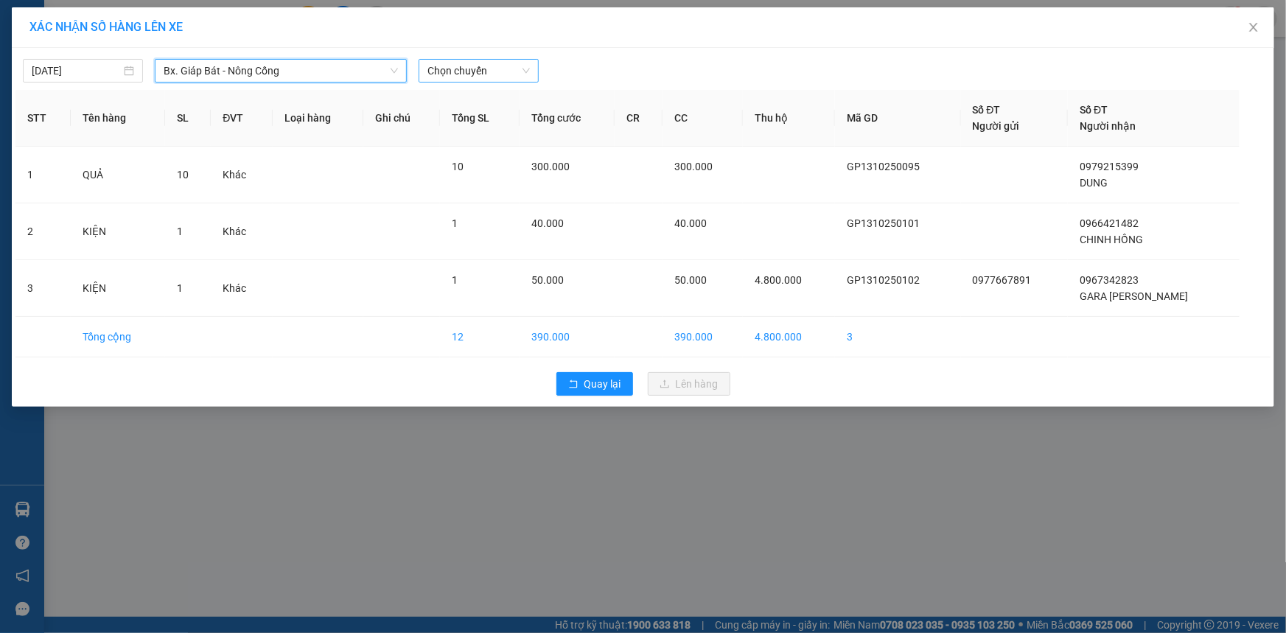
click at [520, 63] on span "Chọn chuyến" at bounding box center [478, 71] width 102 height 22
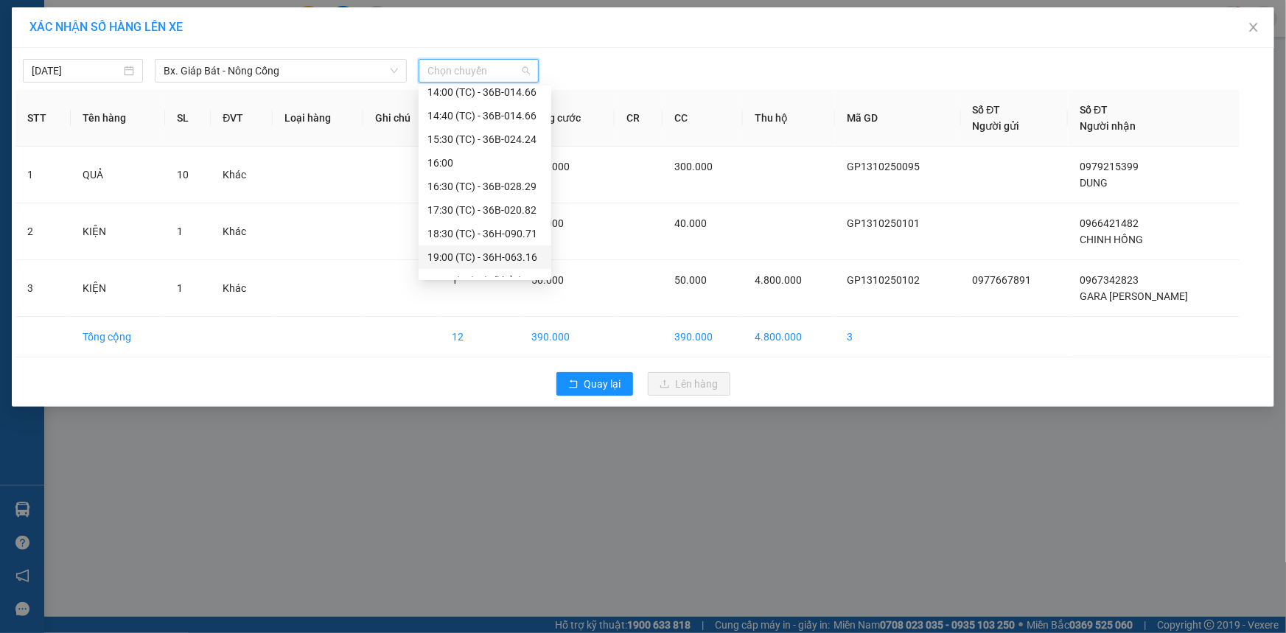
scroll to position [282, 0]
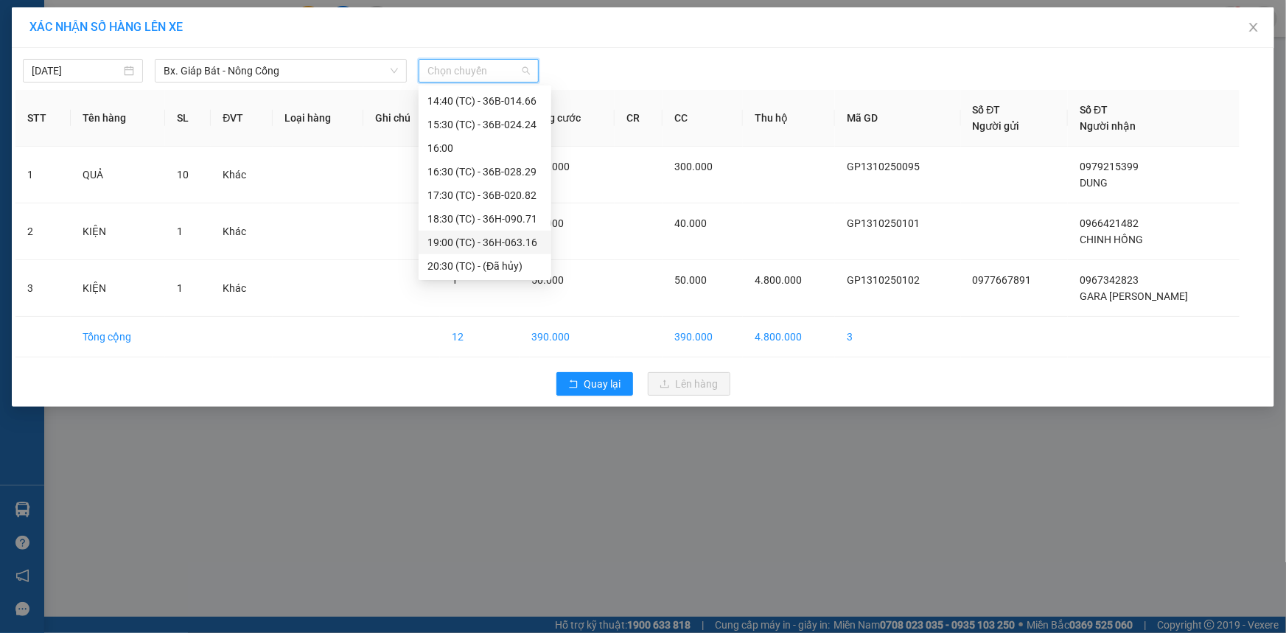
click at [472, 236] on div "19:00 (TC) - 36H-063.16" at bounding box center [484, 242] width 115 height 16
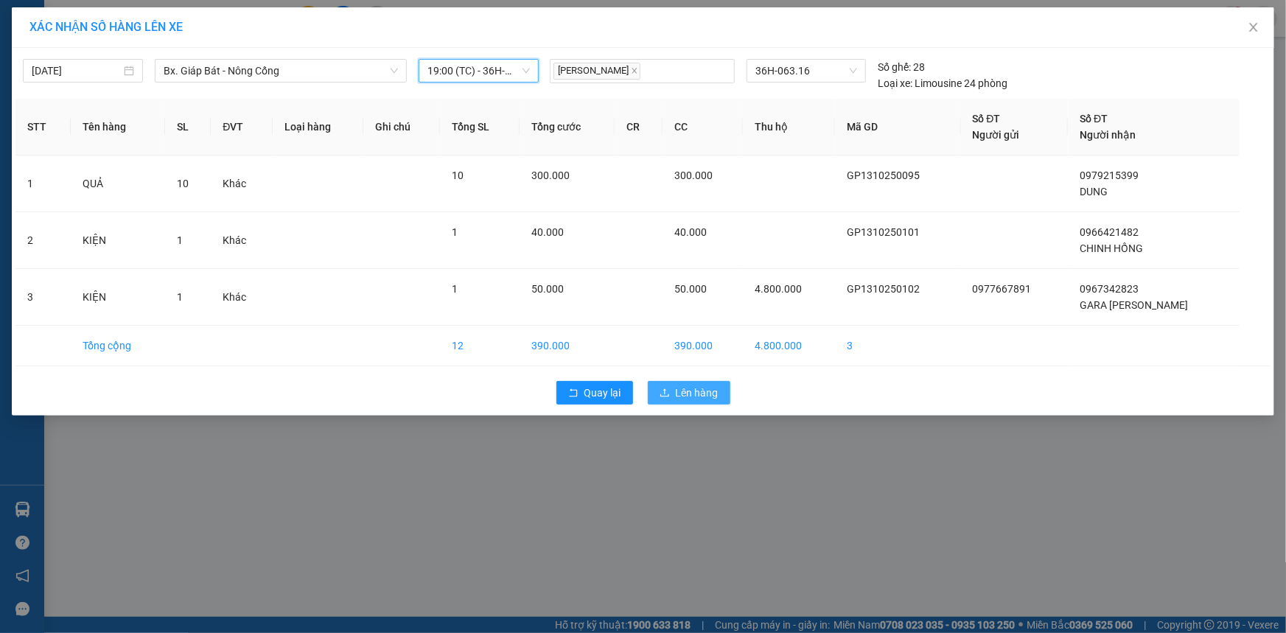
click at [685, 393] on span "Lên hàng" at bounding box center [697, 393] width 43 height 16
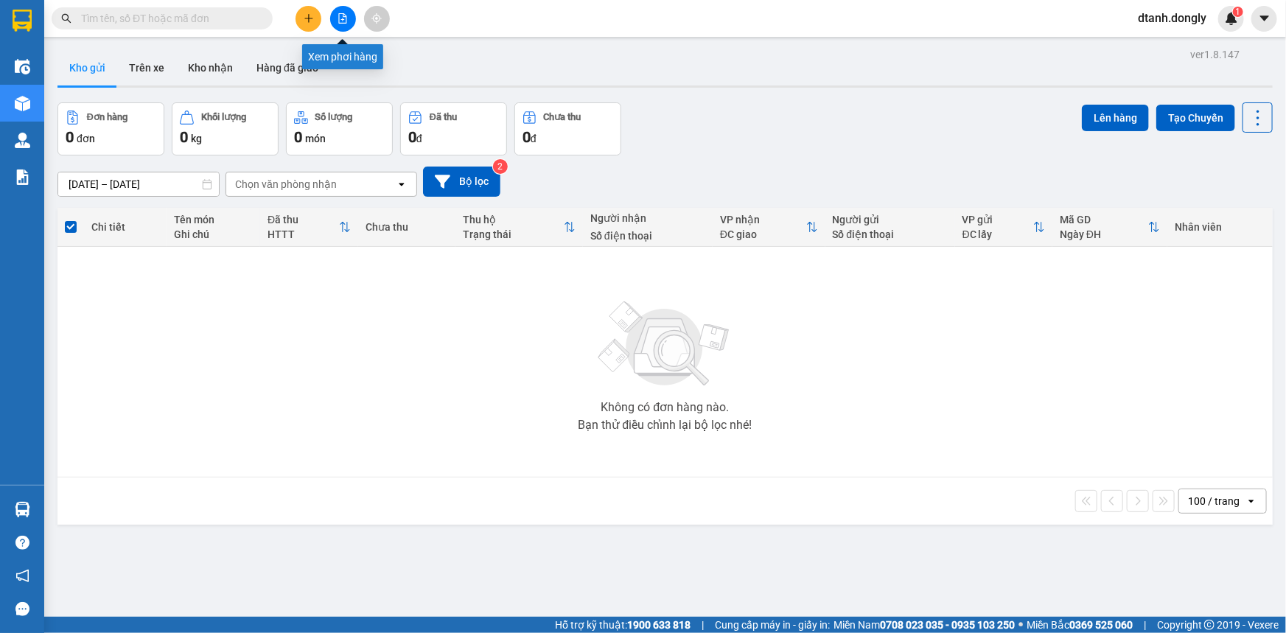
click at [343, 15] on icon "file-add" at bounding box center [343, 18] width 8 height 10
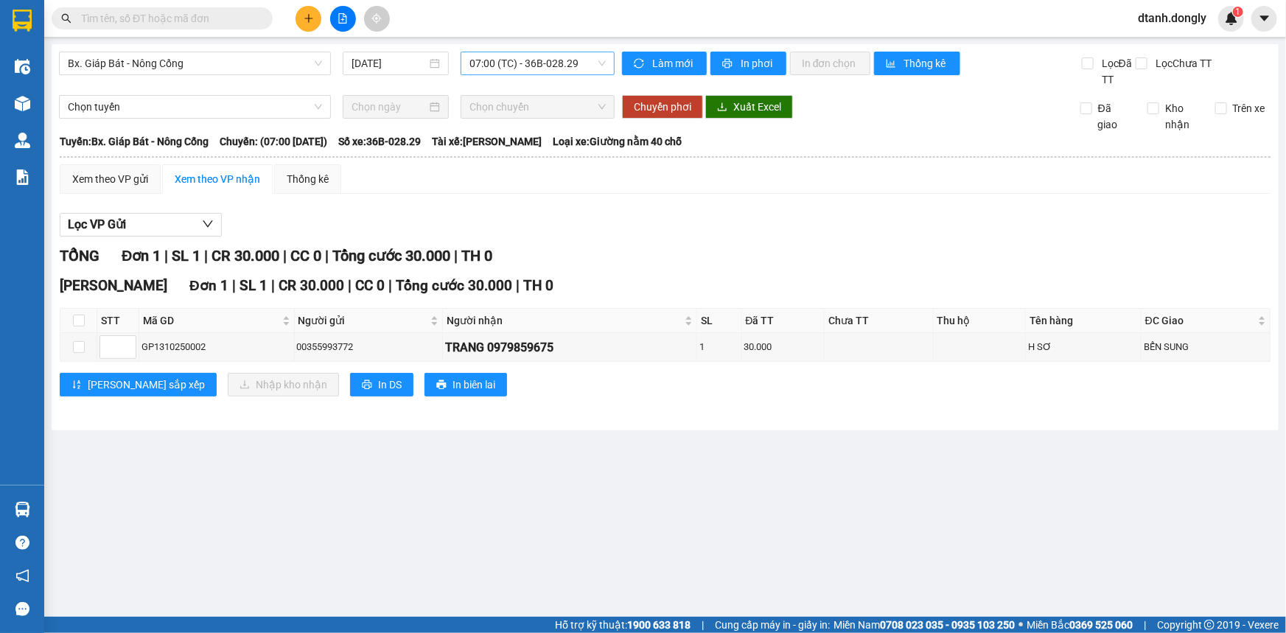
click at [598, 63] on span "07:00 (TC) - 36B-028.29" at bounding box center [537, 63] width 136 height 22
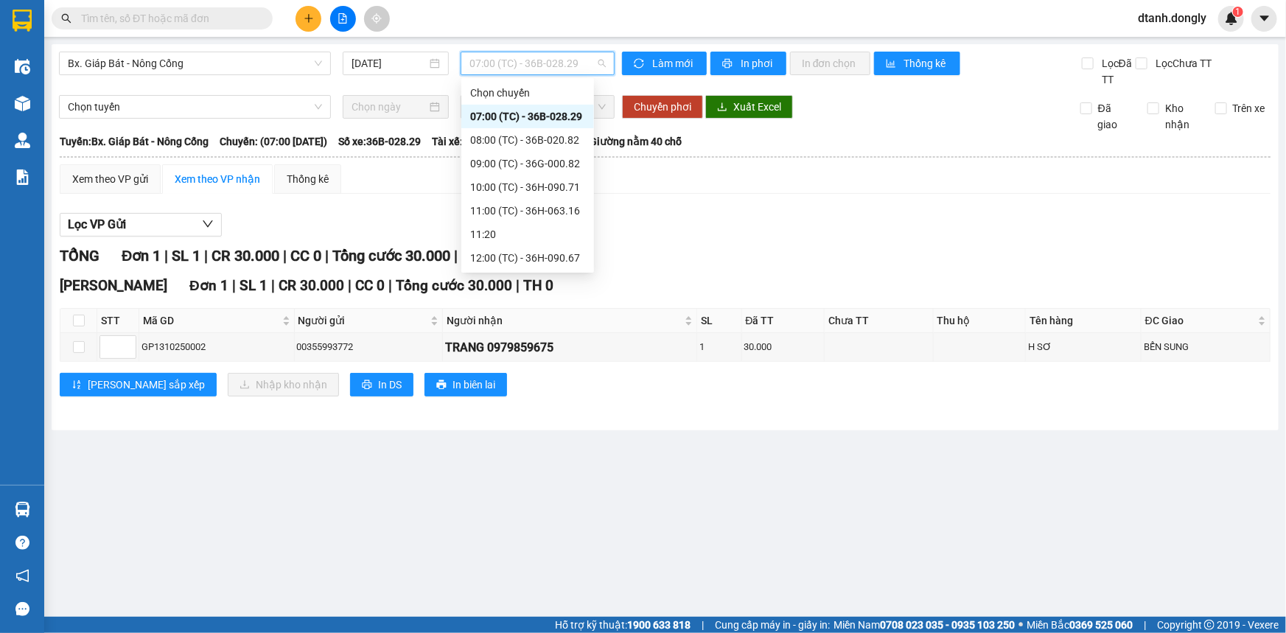
scroll to position [268, 0]
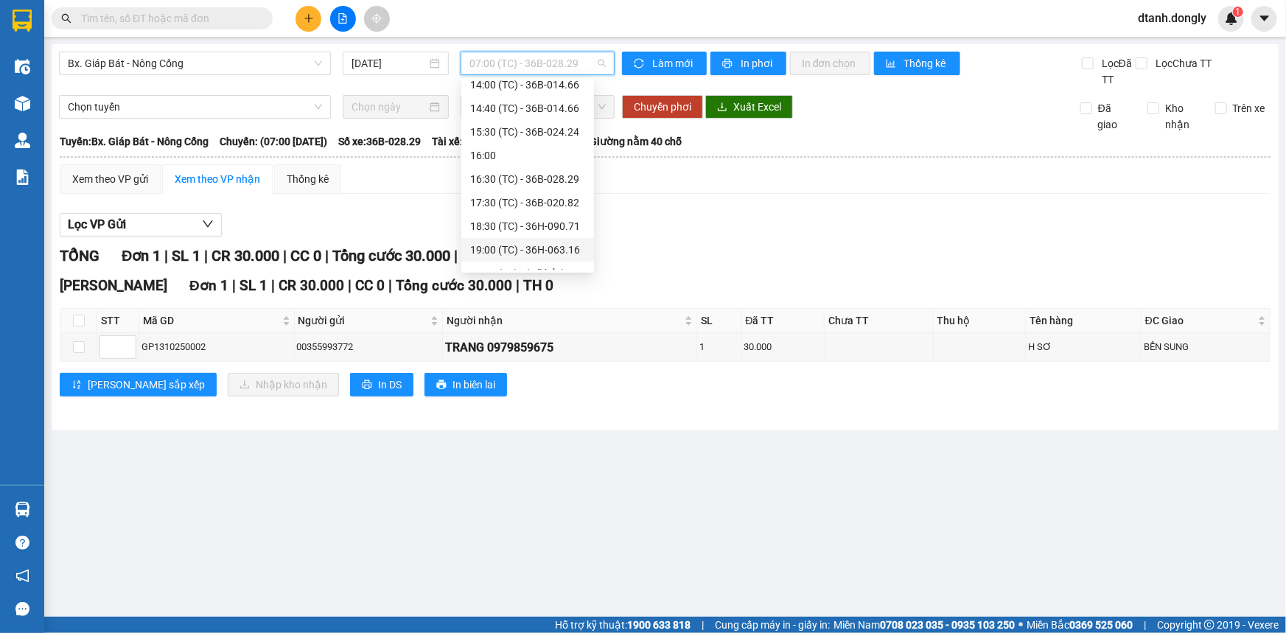
drag, startPoint x: 538, startPoint y: 244, endPoint x: 554, endPoint y: 235, distance: 18.5
click at [538, 243] on div "19:00 (TC) - 36H-063.16" at bounding box center [527, 250] width 115 height 16
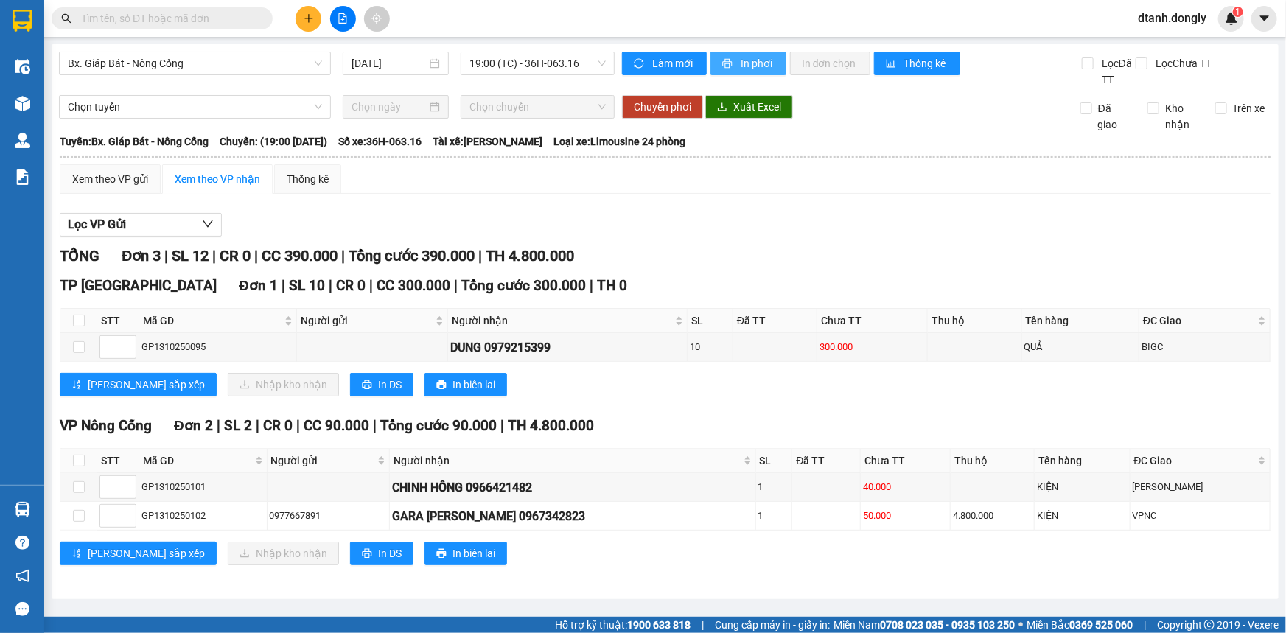
drag, startPoint x: 740, startPoint y: 54, endPoint x: 800, endPoint y: 122, distance: 90.9
click at [741, 54] on button "In phơi" at bounding box center [748, 64] width 76 height 24
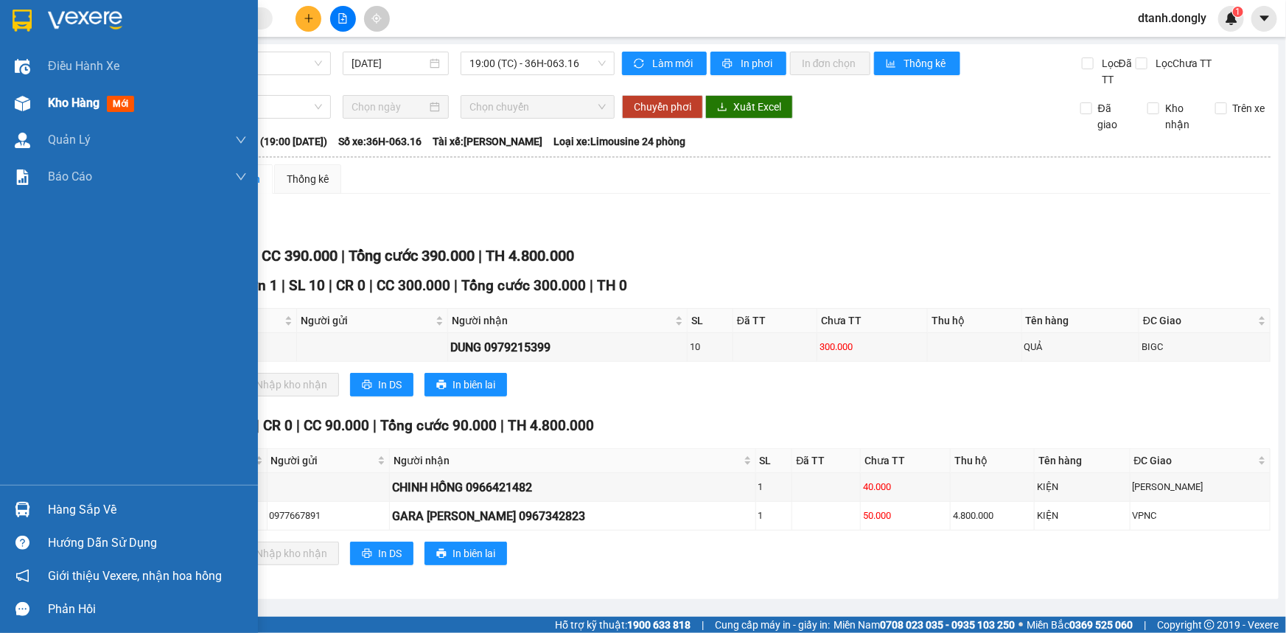
drag, startPoint x: 70, startPoint y: 104, endPoint x: 81, endPoint y: 103, distance: 11.1
click at [81, 103] on span "Kho hàng" at bounding box center [74, 103] width 52 height 14
